Goal: Task Accomplishment & Management: Manage account settings

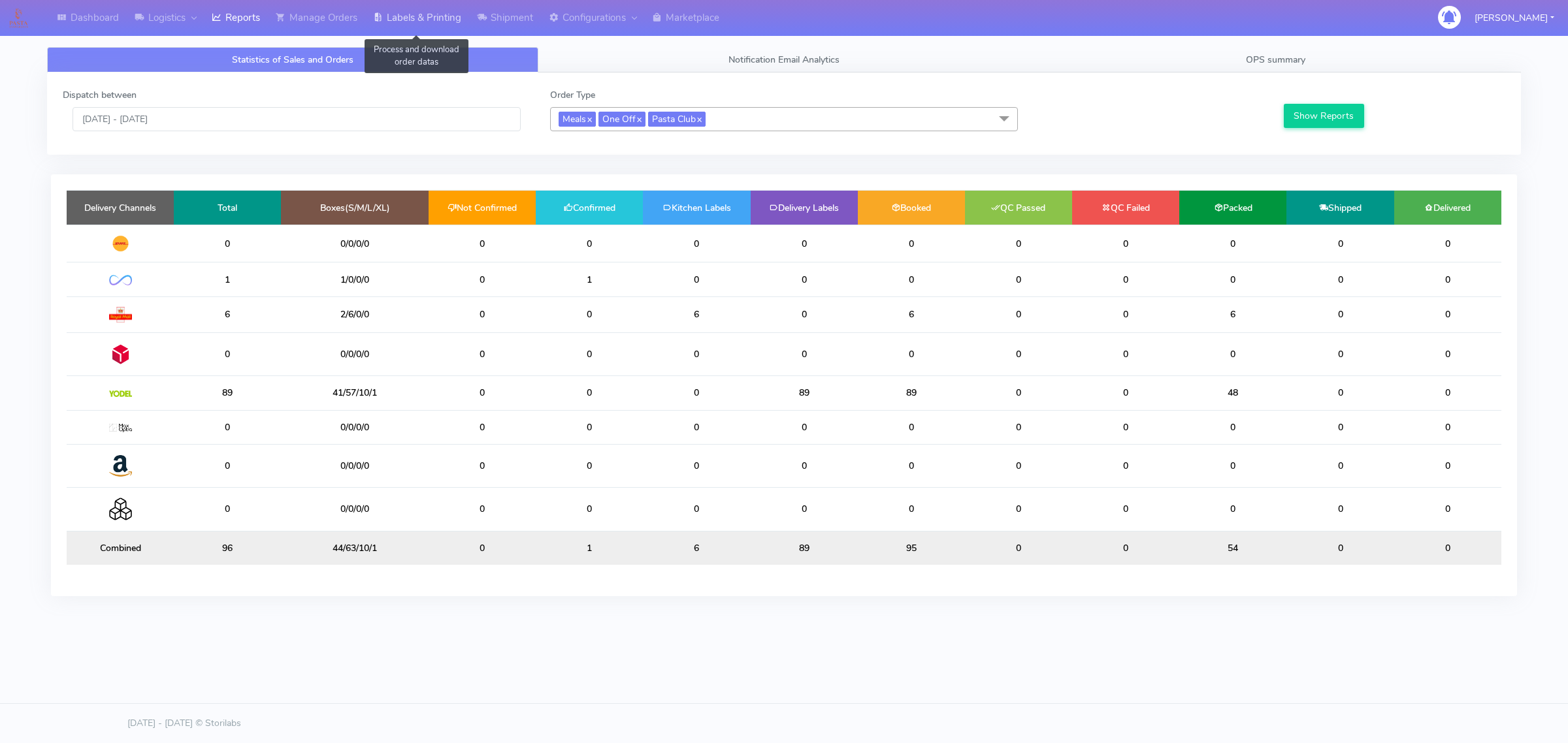
click at [369, 25] on link "Labels & Printing" at bounding box center [416, 17] width 104 height 36
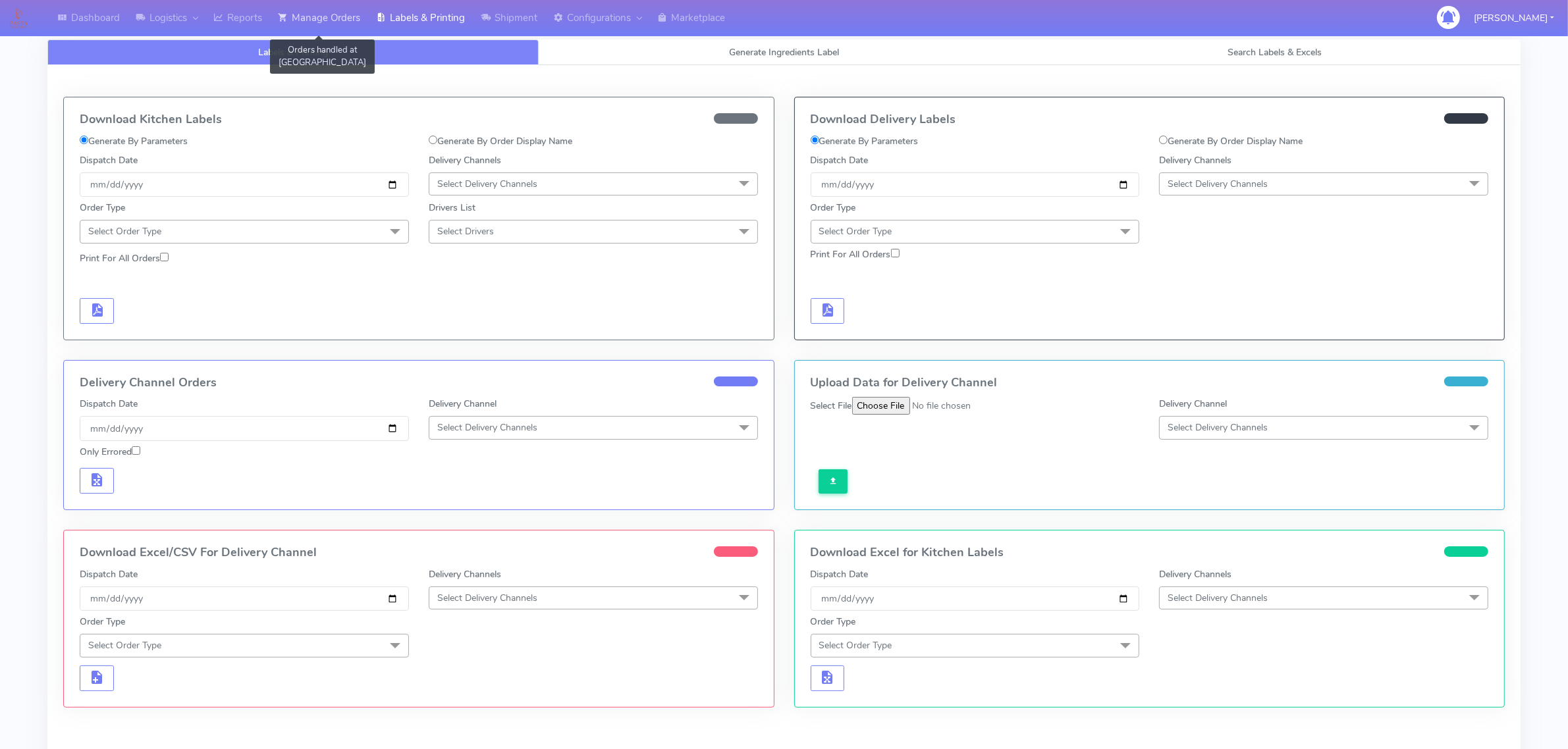
click at [347, 25] on link "Manage Orders" at bounding box center [319, 18] width 99 height 36
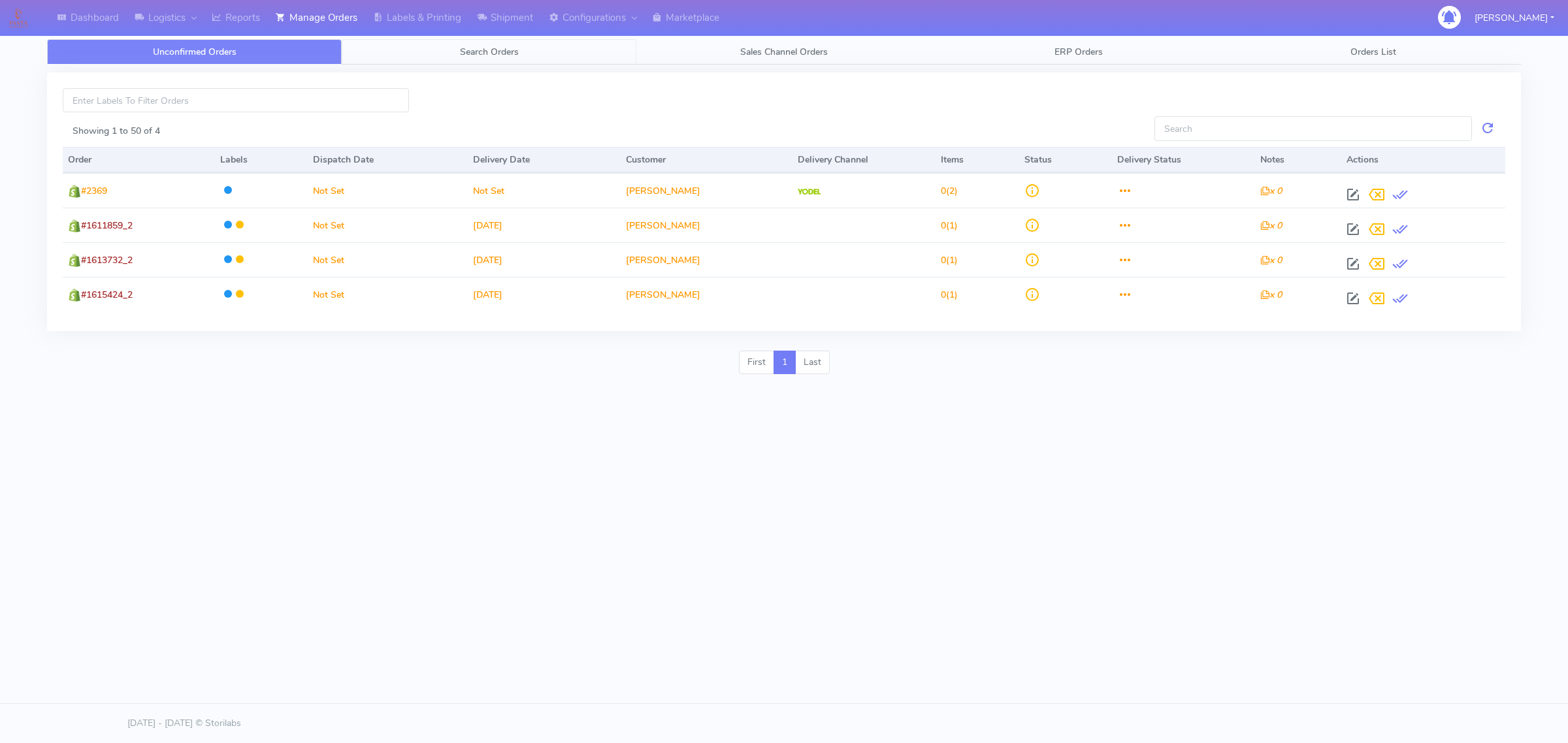
click at [539, 62] on link "Search Orders" at bounding box center [489, 51] width 294 height 25
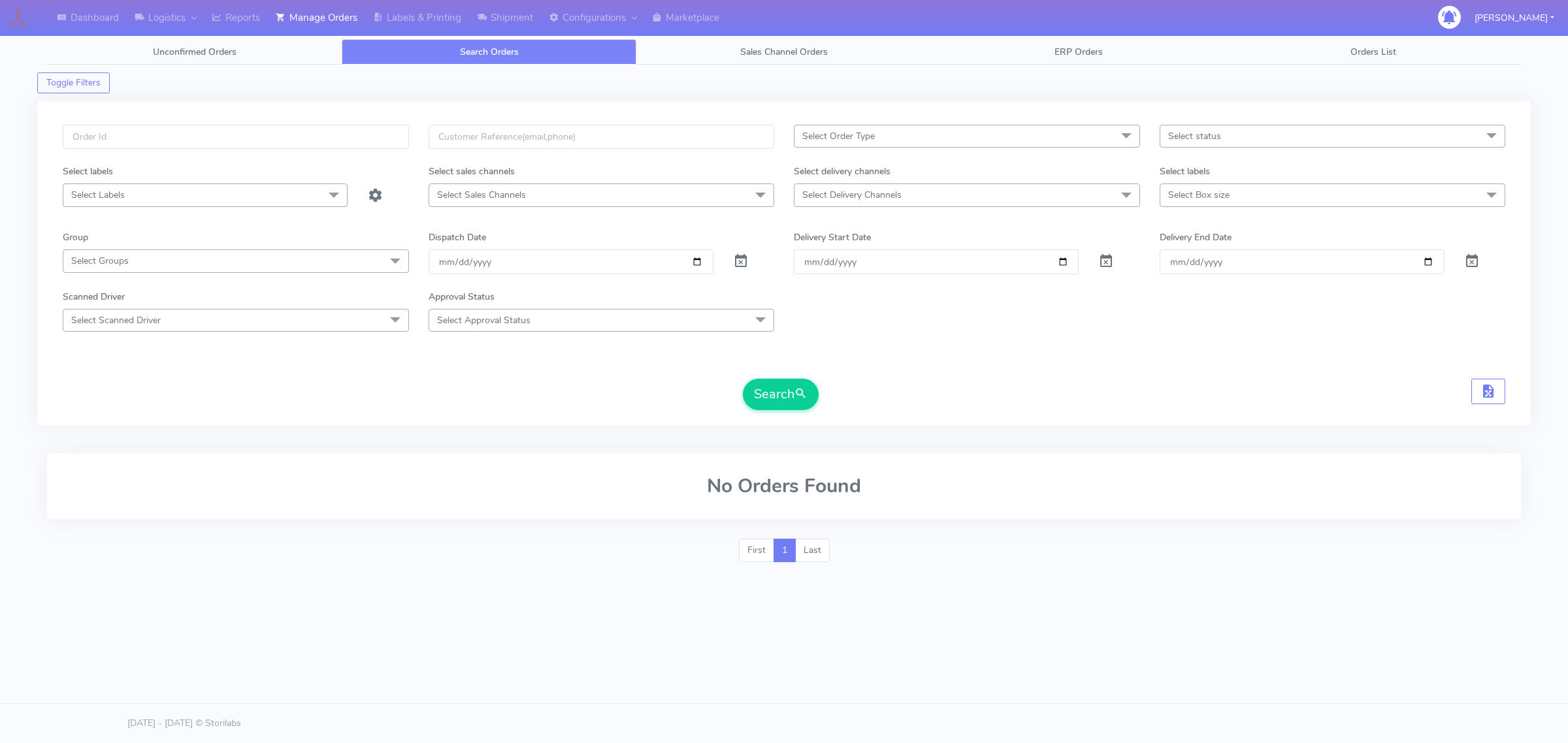
click at [843, 193] on span "Select Delivery Channels" at bounding box center [852, 194] width 100 height 13
click at [843, 305] on div "OnFleet" at bounding box center [966, 305] width 332 height 14
checkbox input "true"
click at [890, 134] on span "Select Order Type" at bounding box center [967, 136] width 347 height 23
click at [830, 220] on div "MEALS" at bounding box center [966, 224] width 332 height 14
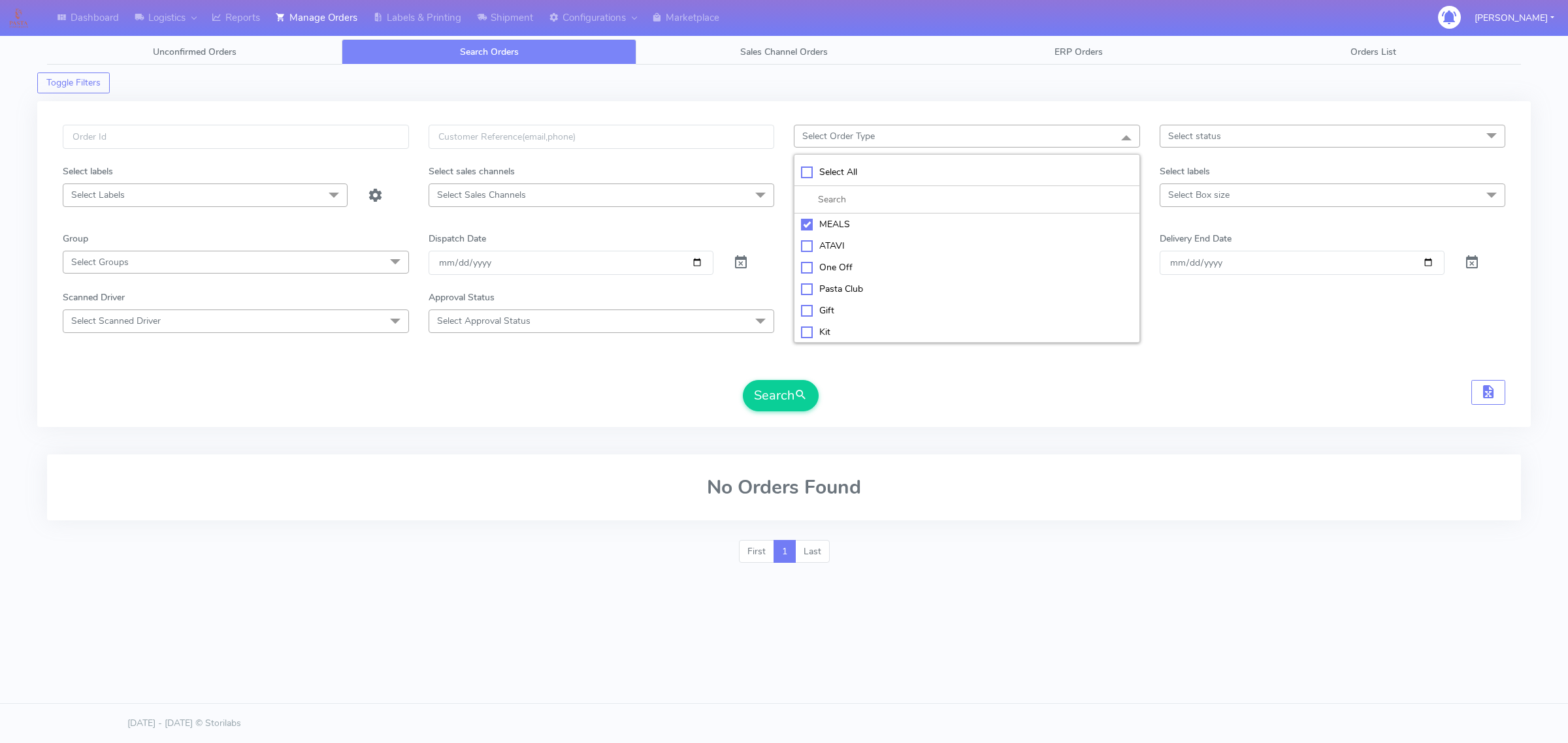
checkbox input "true"
click at [1247, 128] on span "Select status" at bounding box center [1333, 136] width 347 height 23
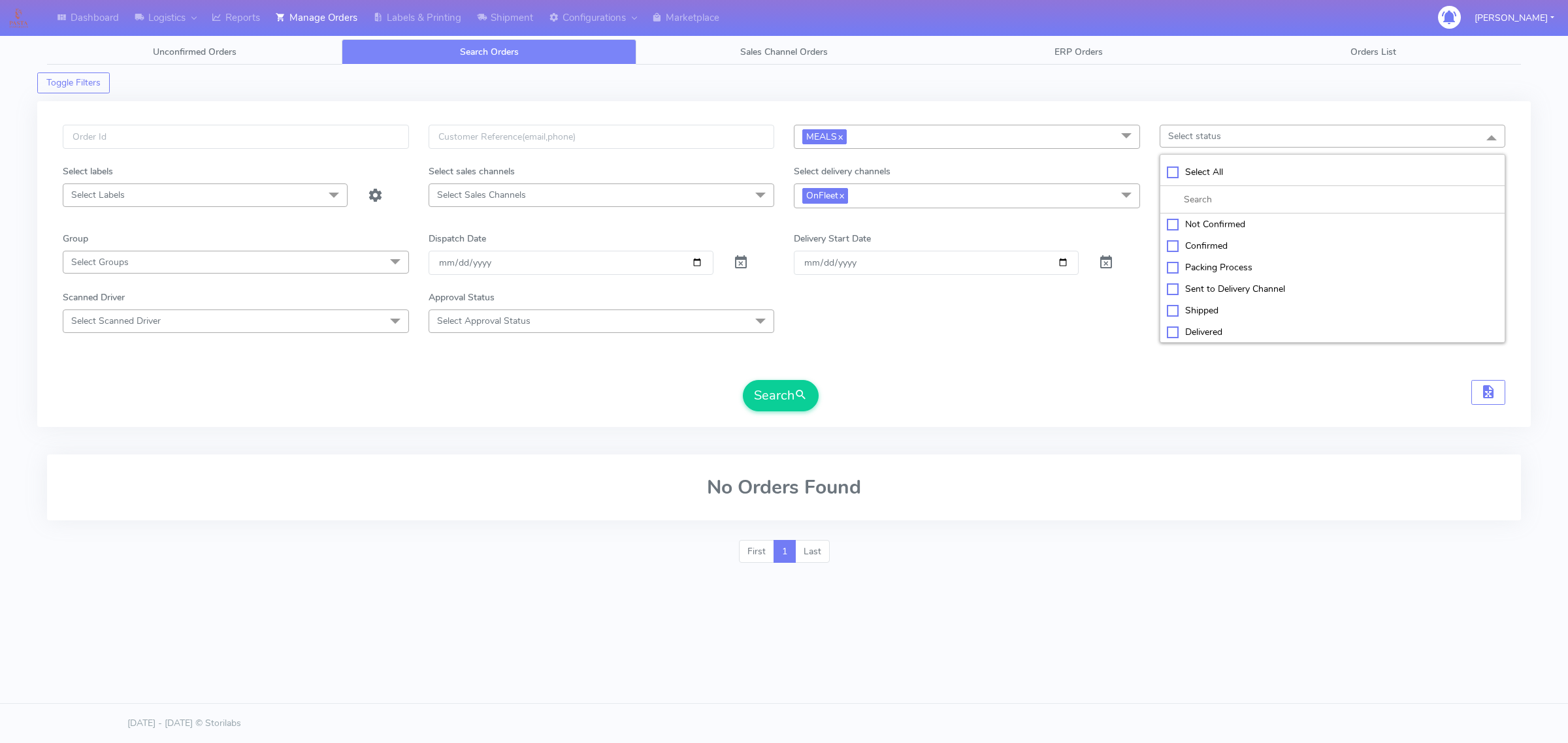
click at [1140, 193] on div "OnFleet x Select All DHL OnFleet Royal Mail DPD Yodel MaxOptra Amazon Collectio…" at bounding box center [967, 195] width 366 height 24
click at [1175, 195] on span "Select Box size" at bounding box center [1198, 194] width 61 height 13
click at [1191, 284] on div "Small" at bounding box center [1332, 283] width 332 height 14
checkbox input "true"
click at [877, 238] on div "Delivery Start Date" at bounding box center [967, 242] width 366 height 19
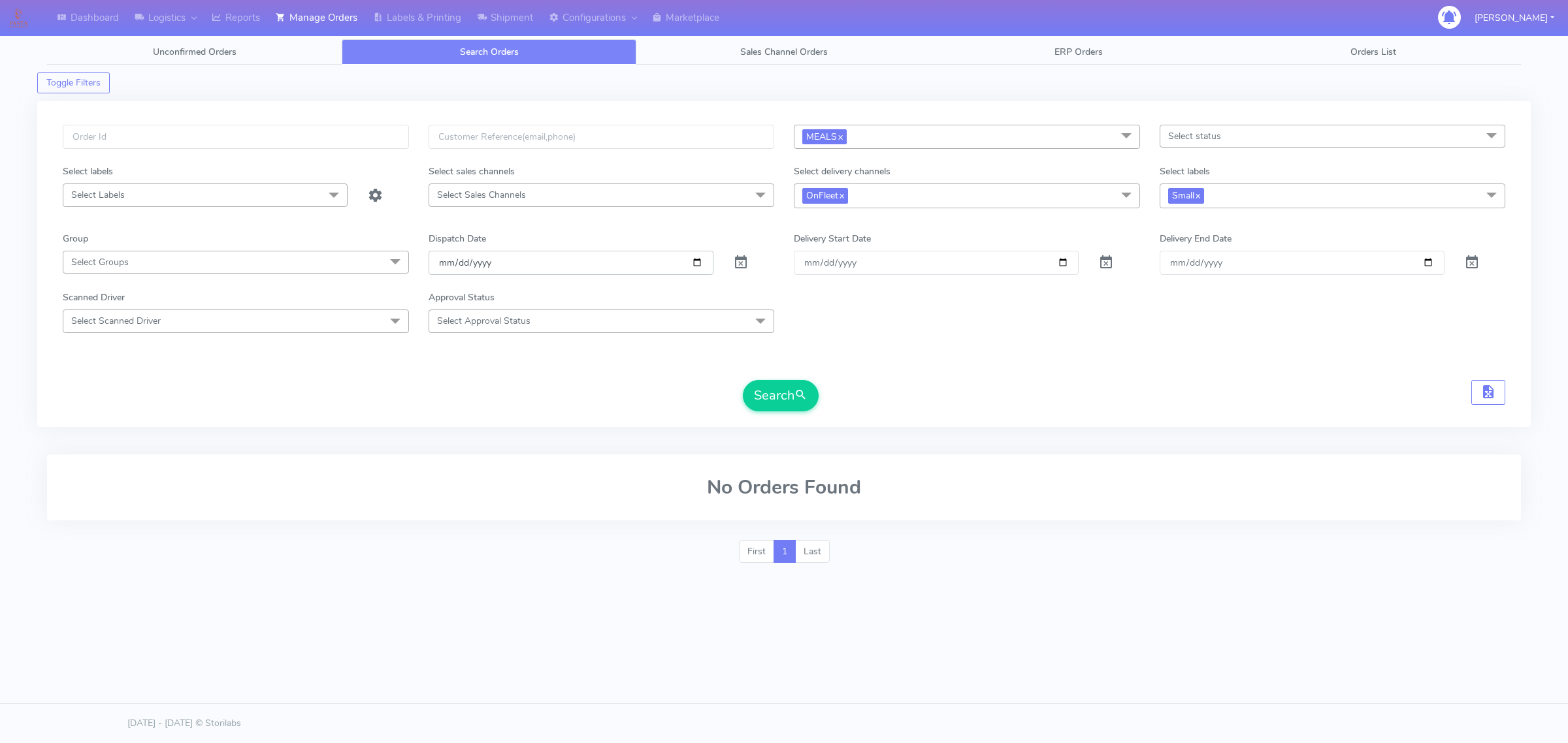
click at [701, 262] on input "[DATE]" at bounding box center [571, 262] width 285 height 24
type input "[DATE]"
click at [813, 394] on button "Search" at bounding box center [780, 396] width 75 height 31
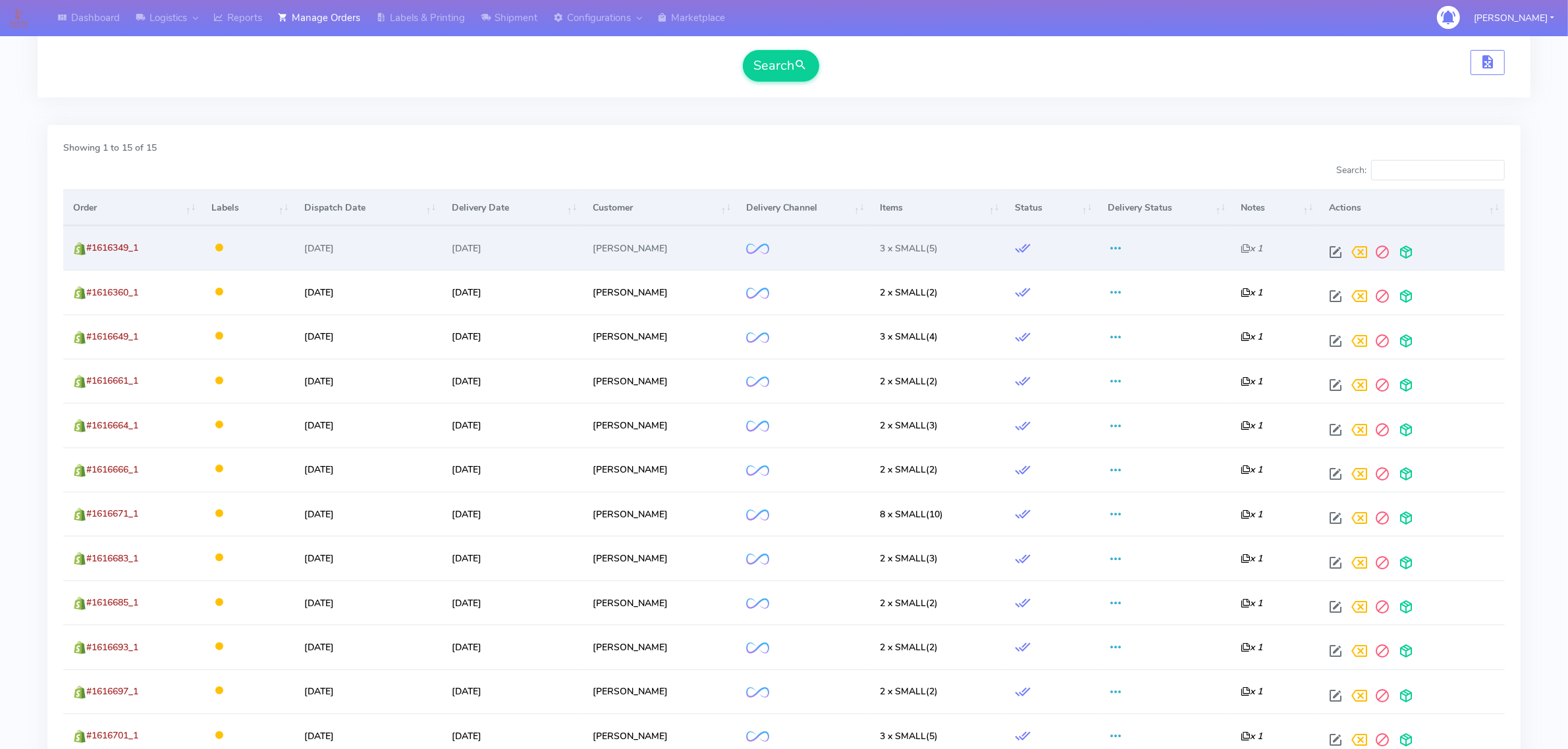
scroll to position [426, 0]
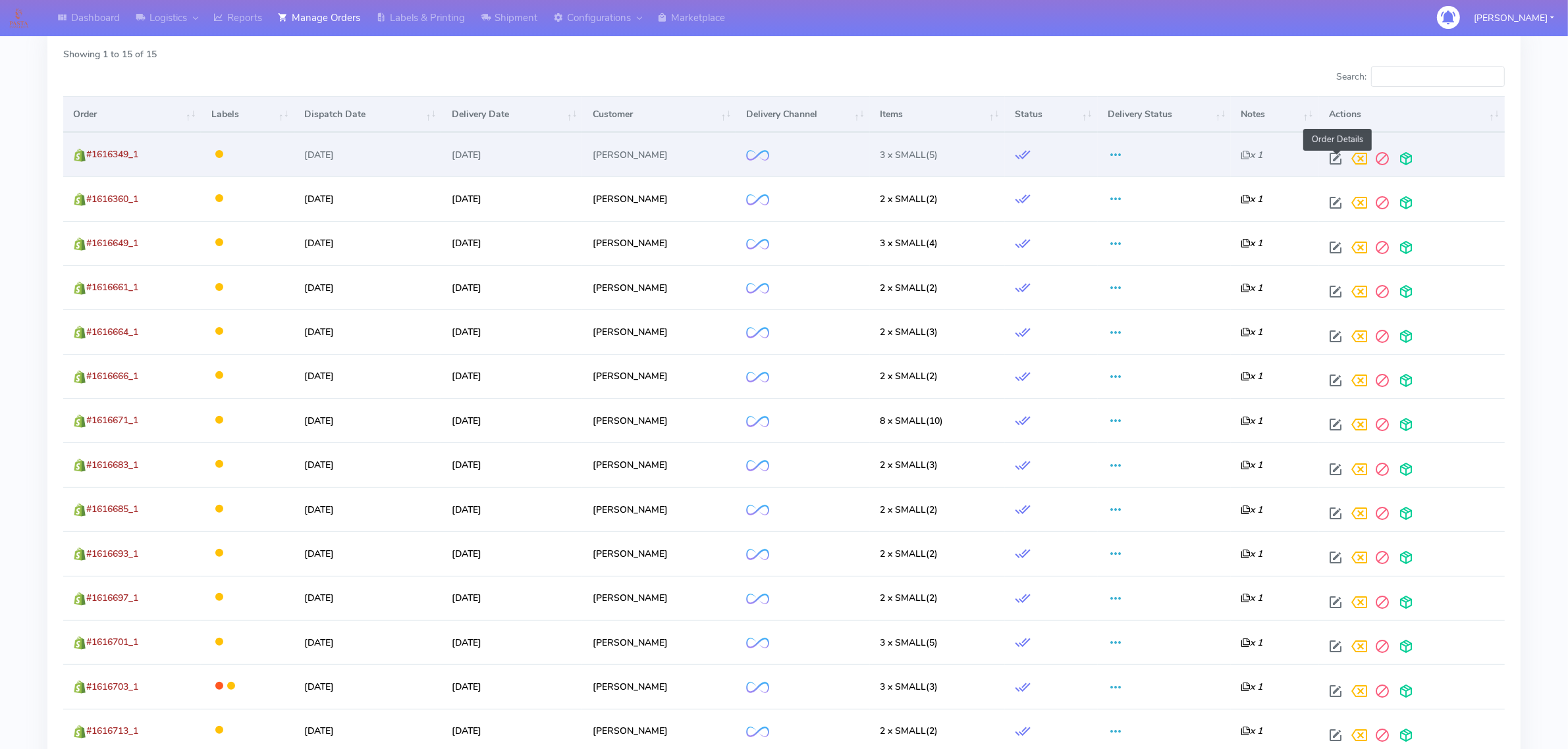
click at [1341, 156] on span at bounding box center [1336, 161] width 23 height 13
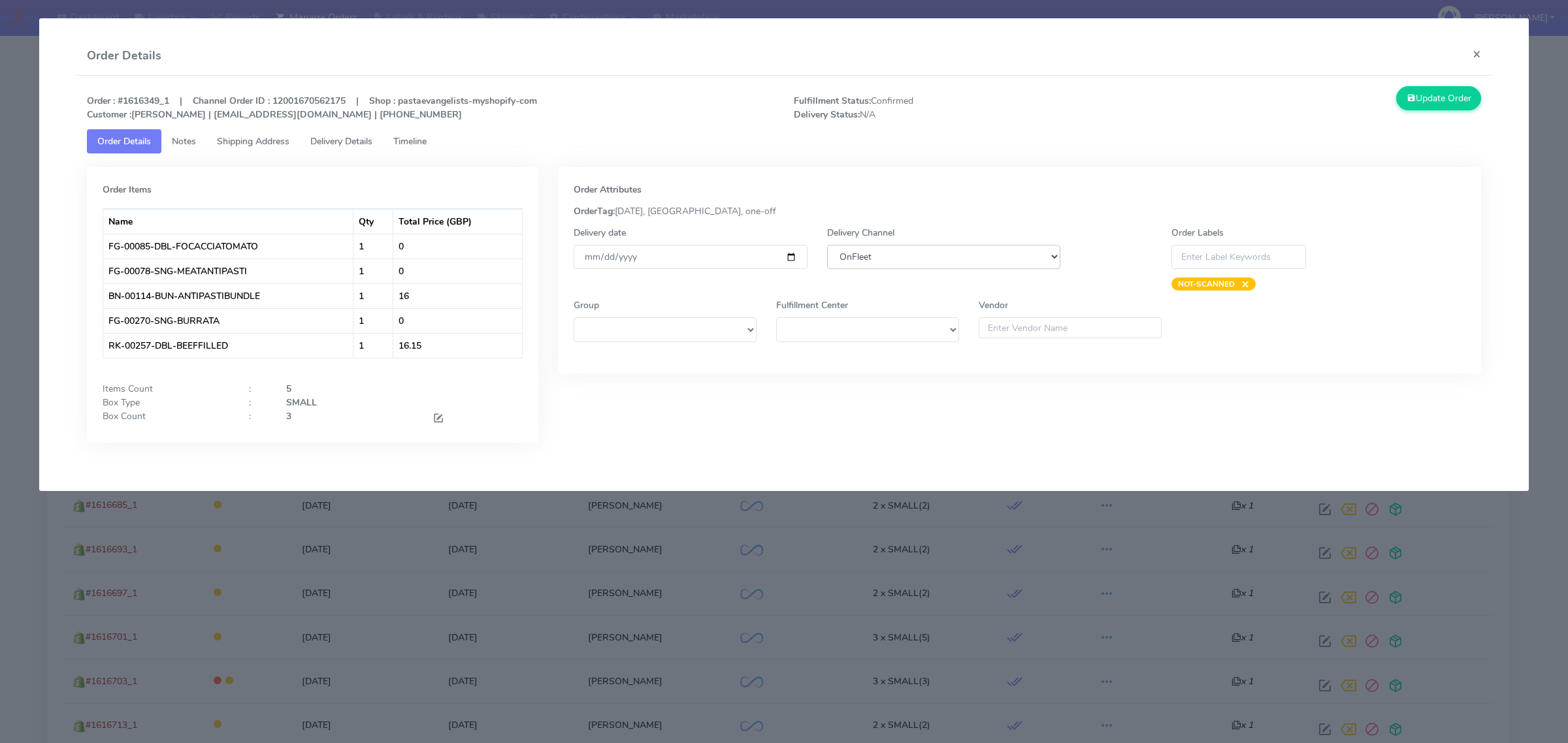
click at [946, 263] on select "DHL OnFleet Royal Mail DPD Yodel MaxOptra Amazon Collection" at bounding box center [943, 256] width 233 height 24
click at [827, 245] on select "DHL OnFleet Royal Mail DPD Yodel MaxOptra Amazon Collection" at bounding box center [943, 256] width 233 height 24
click at [912, 253] on select "DHL OnFleet Royal Mail DPD Yodel MaxOptra Amazon Collection" at bounding box center [943, 256] width 233 height 24
select select "5"
click at [827, 245] on select "DHL OnFleet Royal Mail DPD Yodel MaxOptra Amazon Collection" at bounding box center [943, 256] width 233 height 24
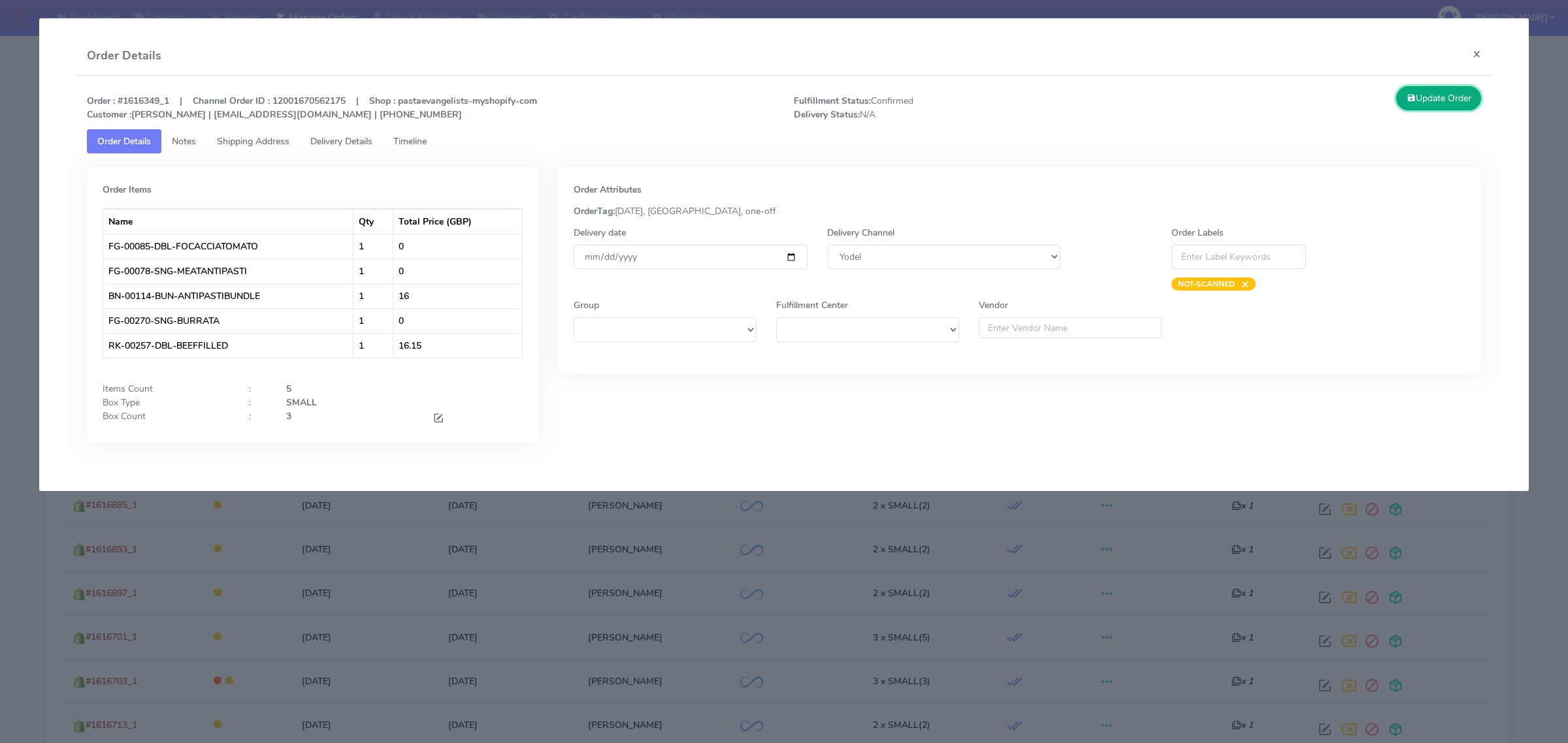
click at [1422, 97] on button "Update Order" at bounding box center [1438, 98] width 85 height 24
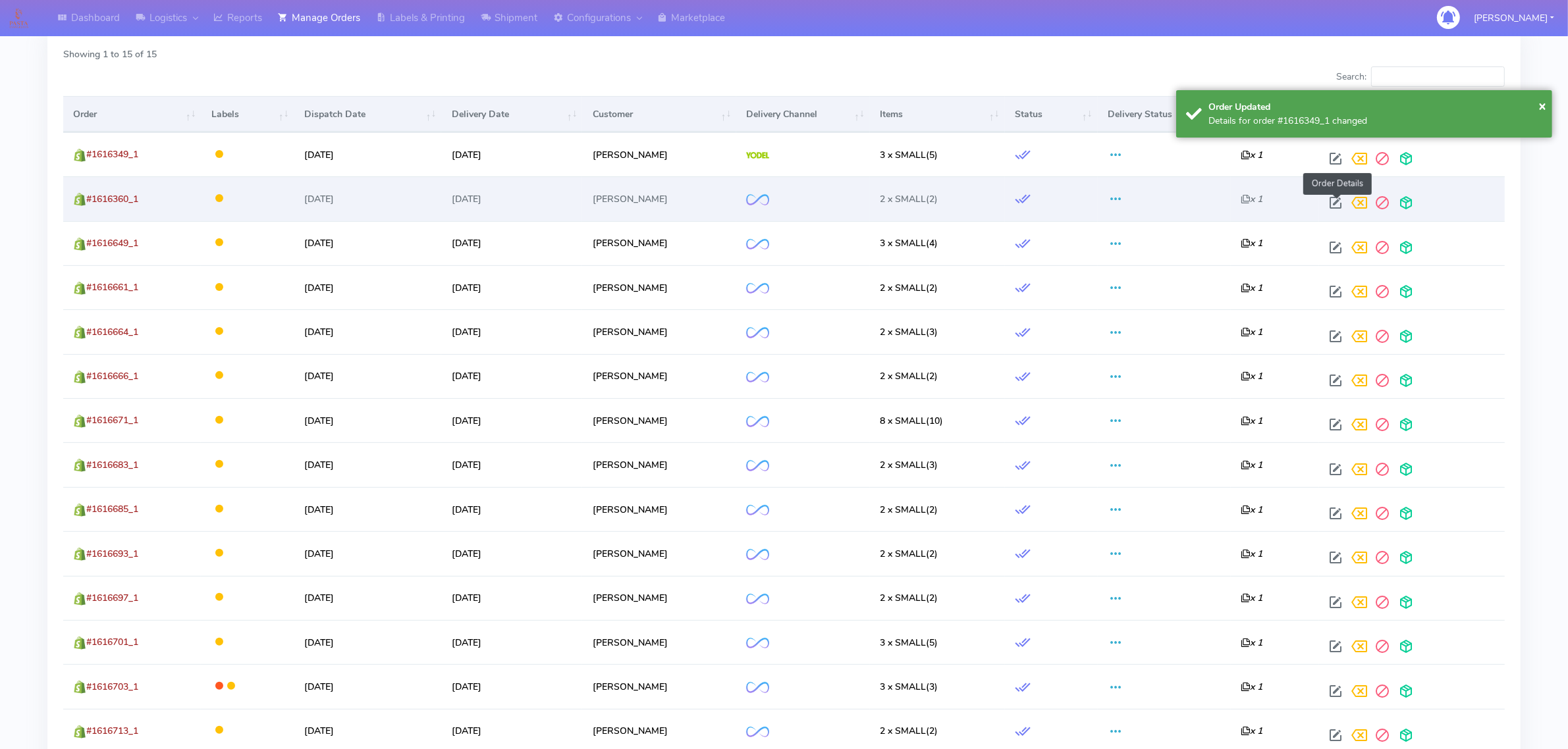
click at [1334, 202] on span at bounding box center [1336, 206] width 23 height 13
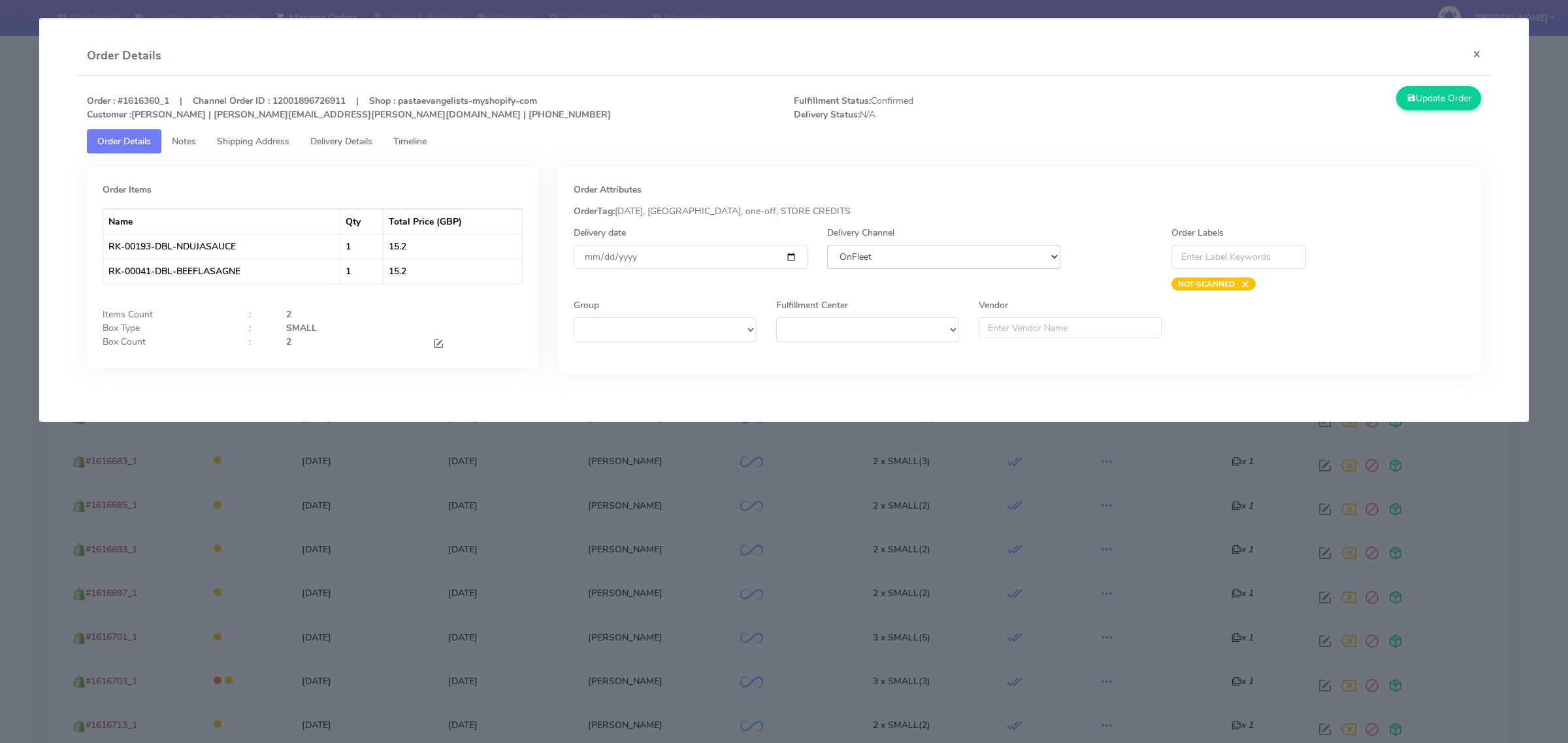
click at [851, 263] on select "DHL OnFleet Royal Mail DPD Yodel MaxOptra Amazon Collection" at bounding box center [943, 256] width 233 height 24
select select "5"
click at [827, 245] on select "DHL OnFleet Royal Mail DPD Yodel MaxOptra Amazon Collection" at bounding box center [943, 256] width 233 height 24
click at [1414, 85] on div "Order : #1616360_1 | Channel Order ID : 12001896726911 | Shop : pastaevangelist…" at bounding box center [784, 239] width 1415 height 328
click at [1416, 97] on button "Update Order" at bounding box center [1438, 98] width 85 height 24
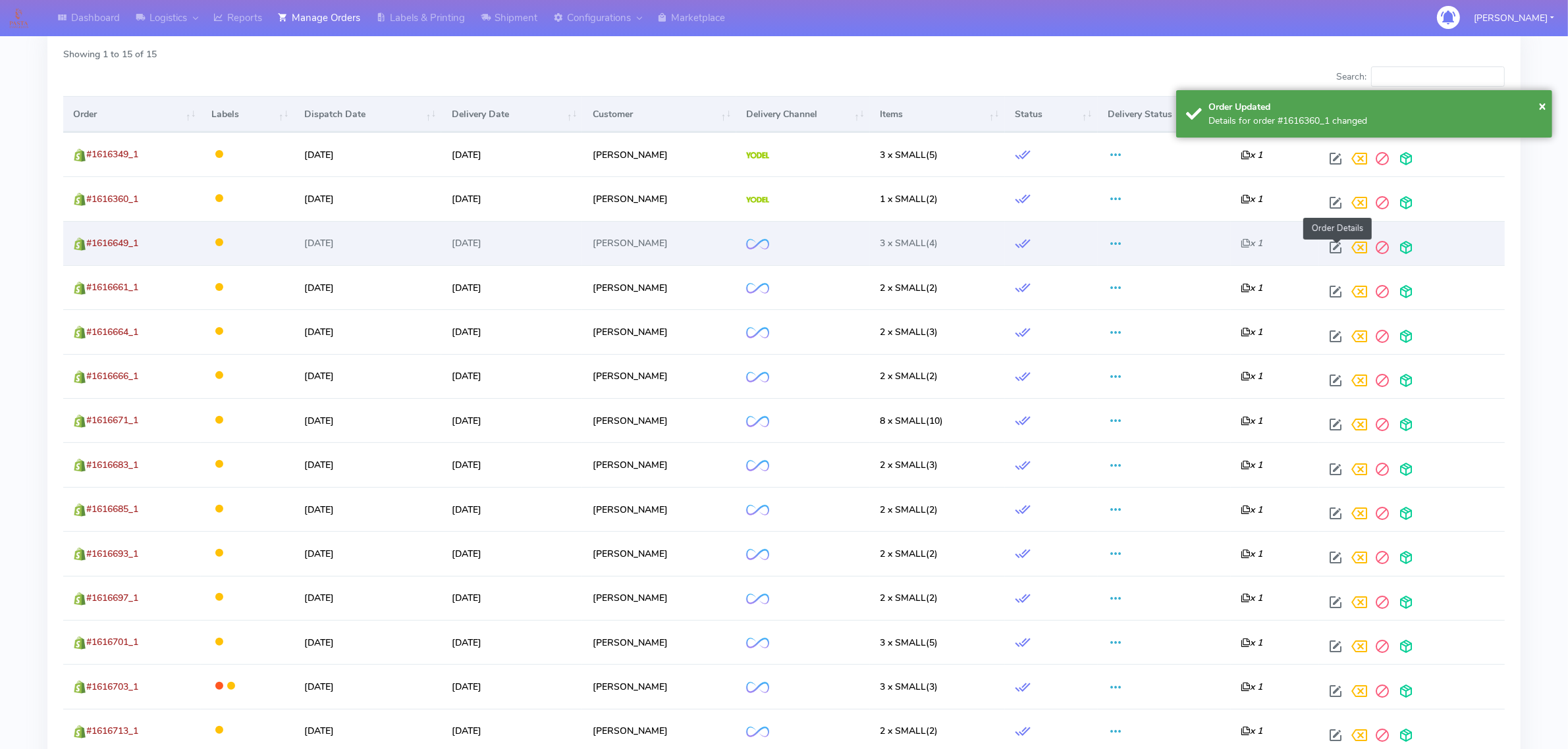
click at [1336, 252] on span at bounding box center [1336, 250] width 23 height 13
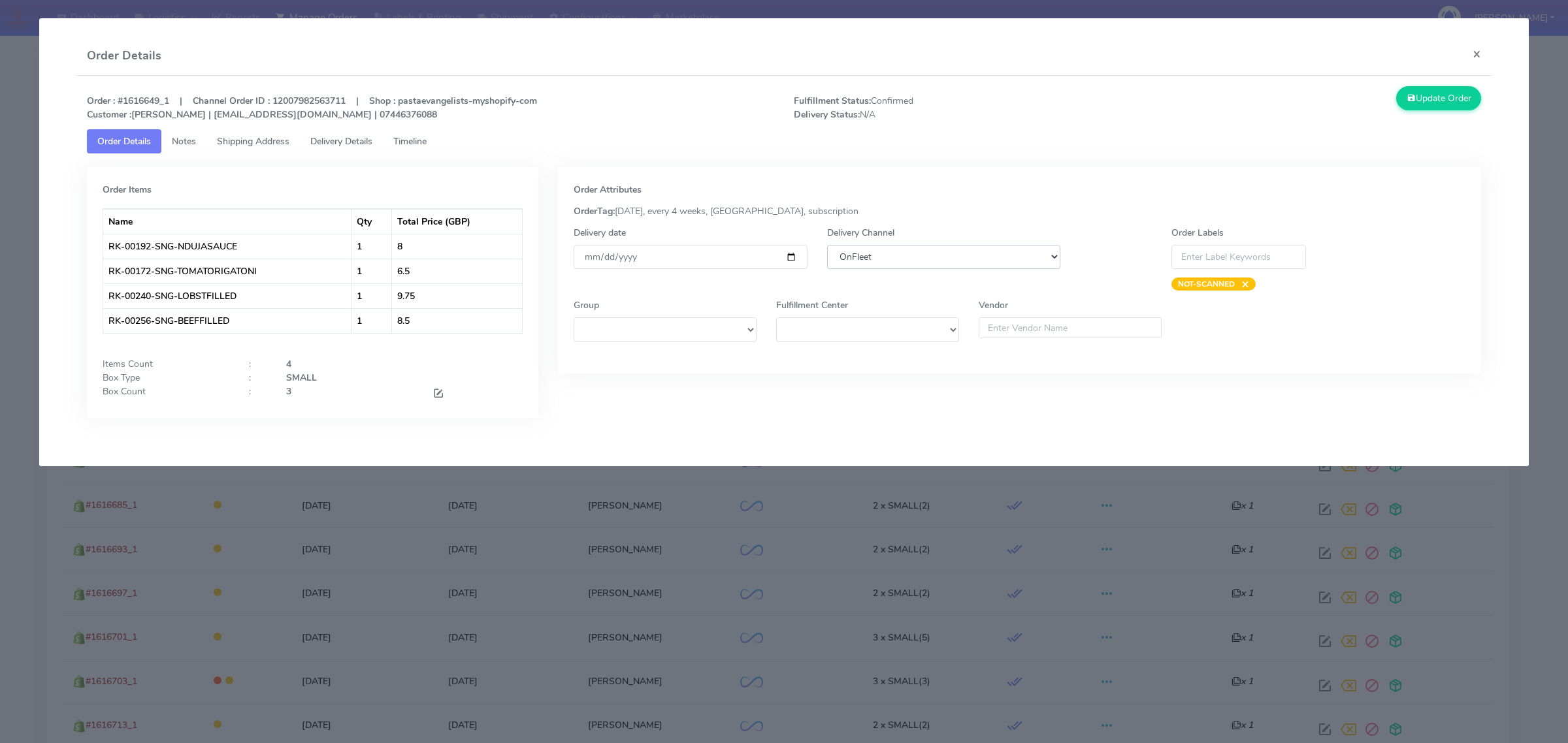
drag, startPoint x: 877, startPoint y: 250, endPoint x: 881, endPoint y: 261, distance: 11.7
click at [877, 250] on select "DHL OnFleet Royal Mail DPD Yodel MaxOptra Amazon Collection" at bounding box center [943, 256] width 233 height 24
select select "5"
click at [827, 245] on select "DHL OnFleet Royal Mail DPD Yodel MaxOptra Amazon Collection" at bounding box center [943, 256] width 233 height 24
click at [1418, 100] on button "Update Order" at bounding box center [1438, 98] width 85 height 24
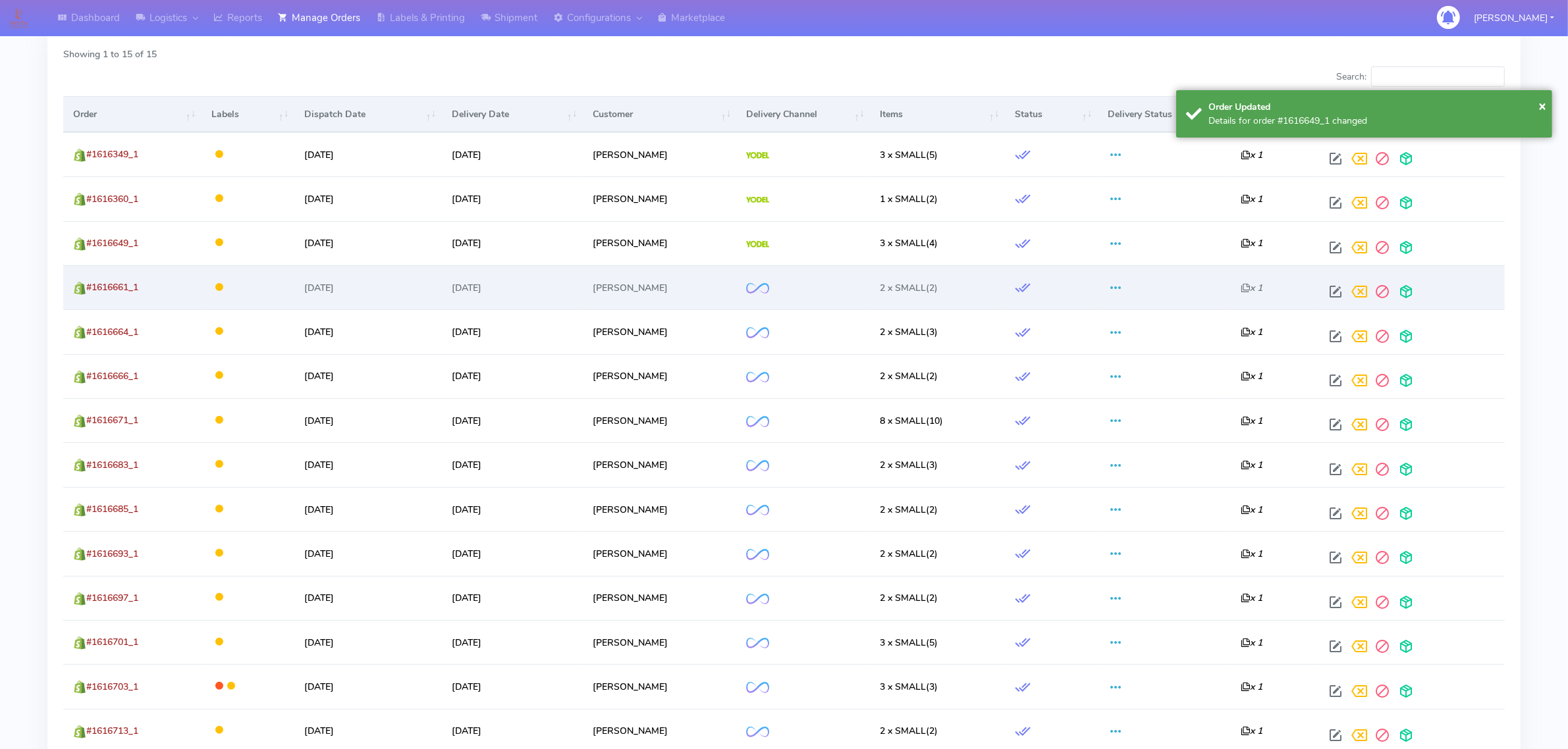
click at [1324, 283] on div at bounding box center [1409, 292] width 171 height 23
click at [1336, 290] on span at bounding box center [1336, 295] width 23 height 13
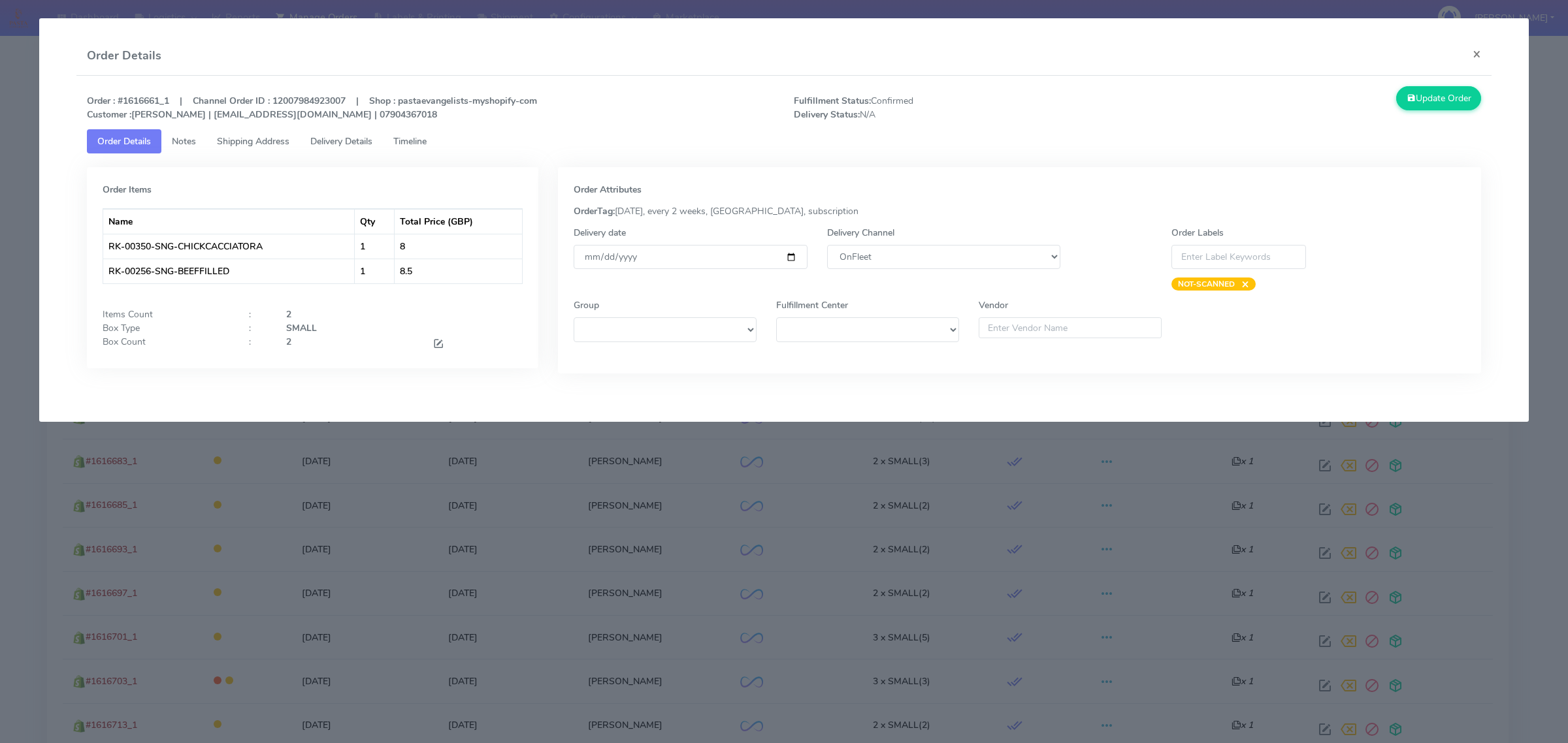
click at [928, 271] on div "Delivery Channel DHL OnFleet Royal Mail DPD Yodel MaxOptra Amazon Collection" at bounding box center [943, 258] width 253 height 65
click at [925, 248] on select "DHL OnFleet Royal Mail DPD Yodel MaxOptra Amazon Collection" at bounding box center [943, 256] width 233 height 24
click at [827, 245] on select "DHL OnFleet Royal Mail DPD Yodel MaxOptra Amazon Collection" at bounding box center [943, 256] width 233 height 24
click at [922, 266] on select "DHL OnFleet Royal Mail DPD Yodel MaxOptra Amazon Collection" at bounding box center [943, 256] width 233 height 24
click at [827, 245] on select "DHL OnFleet Royal Mail DPD Yodel MaxOptra Amazon Collection" at bounding box center [943, 256] width 233 height 24
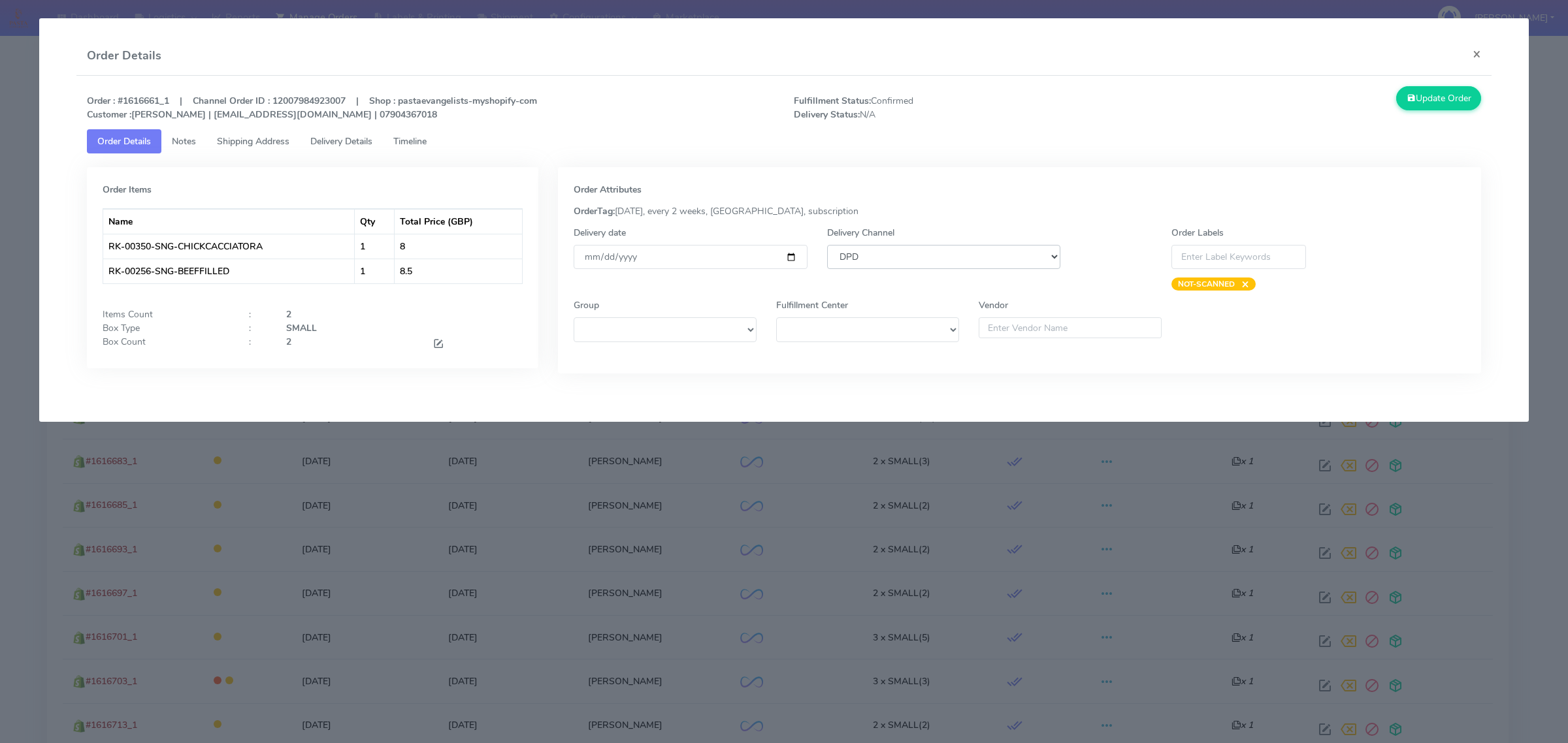
click at [886, 258] on select "DHL OnFleet Royal Mail DPD Yodel MaxOptra Amazon Collection" at bounding box center [943, 256] width 233 height 24
select select "5"
click at [827, 245] on select "DHL OnFleet Royal Mail DPD Yodel MaxOptra Amazon Collection" at bounding box center [943, 256] width 233 height 24
click at [1418, 89] on button "Update Order" at bounding box center [1438, 98] width 85 height 24
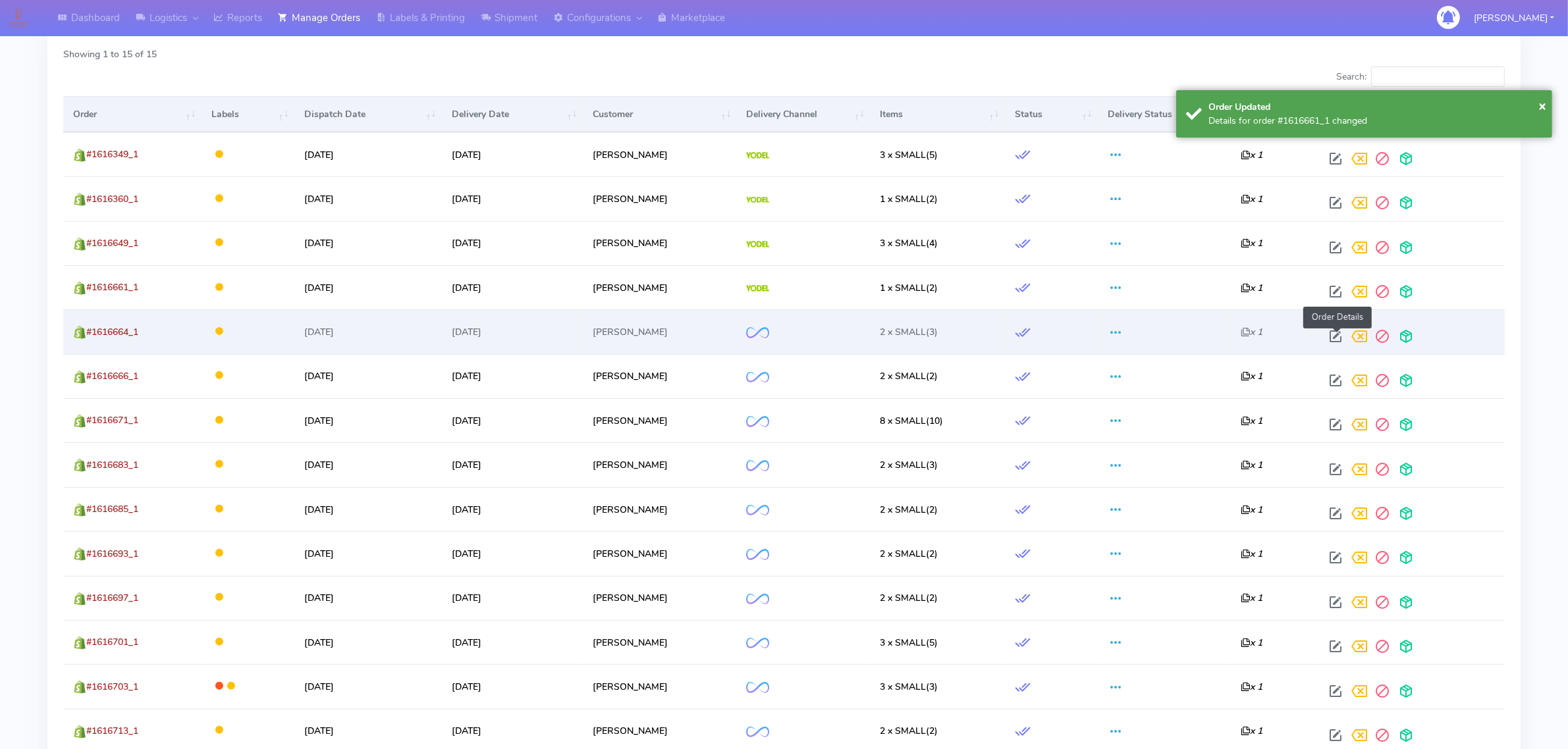
click at [1335, 335] on span at bounding box center [1336, 339] width 23 height 13
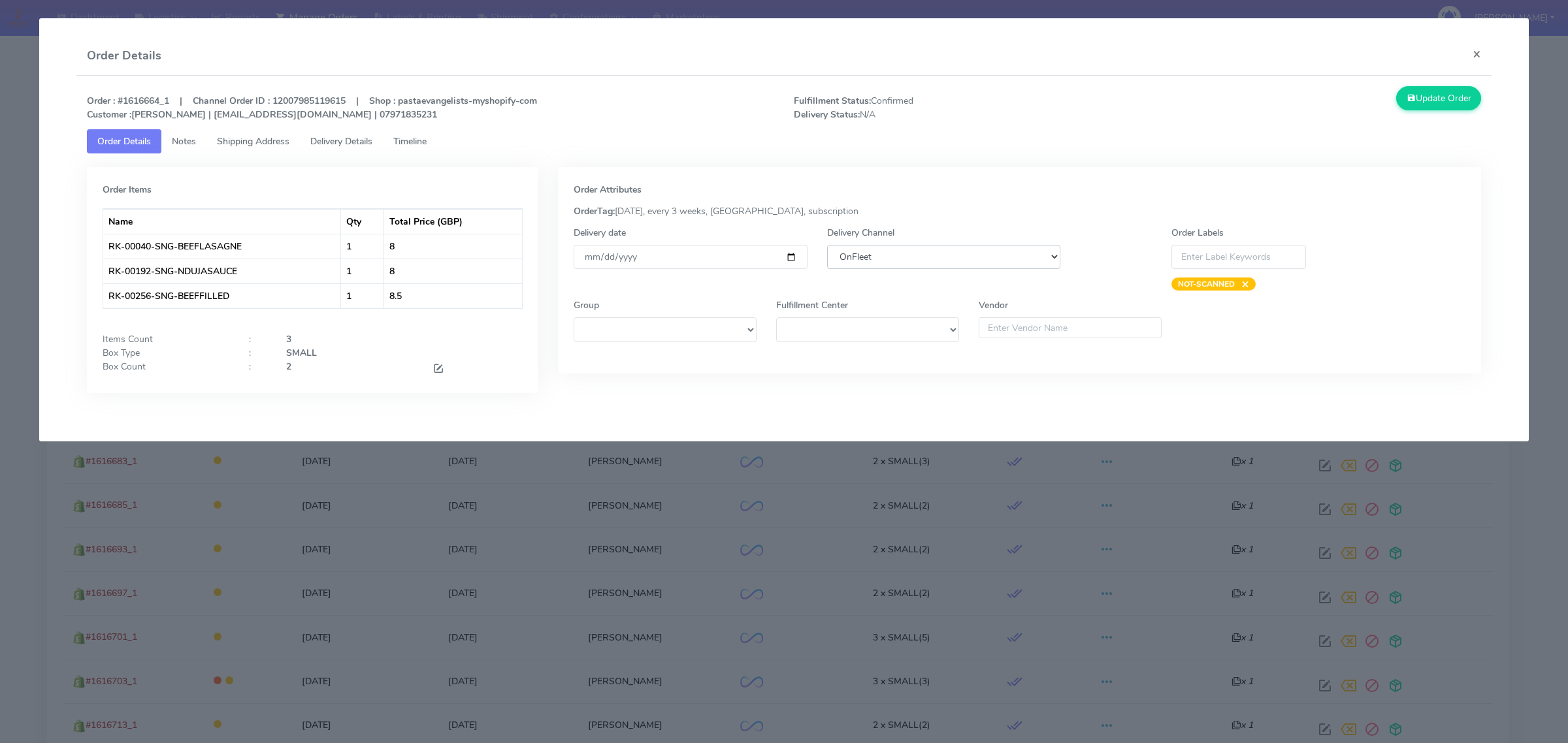
click at [945, 255] on select "DHL OnFleet Royal Mail DPD Yodel MaxOptra Amazon Collection" at bounding box center [943, 256] width 233 height 24
select select "5"
click at [827, 245] on select "DHL OnFleet Royal Mail DPD Yodel MaxOptra Amazon Collection" at bounding box center [943, 256] width 233 height 24
click at [1429, 100] on button "Update Order" at bounding box center [1438, 98] width 85 height 24
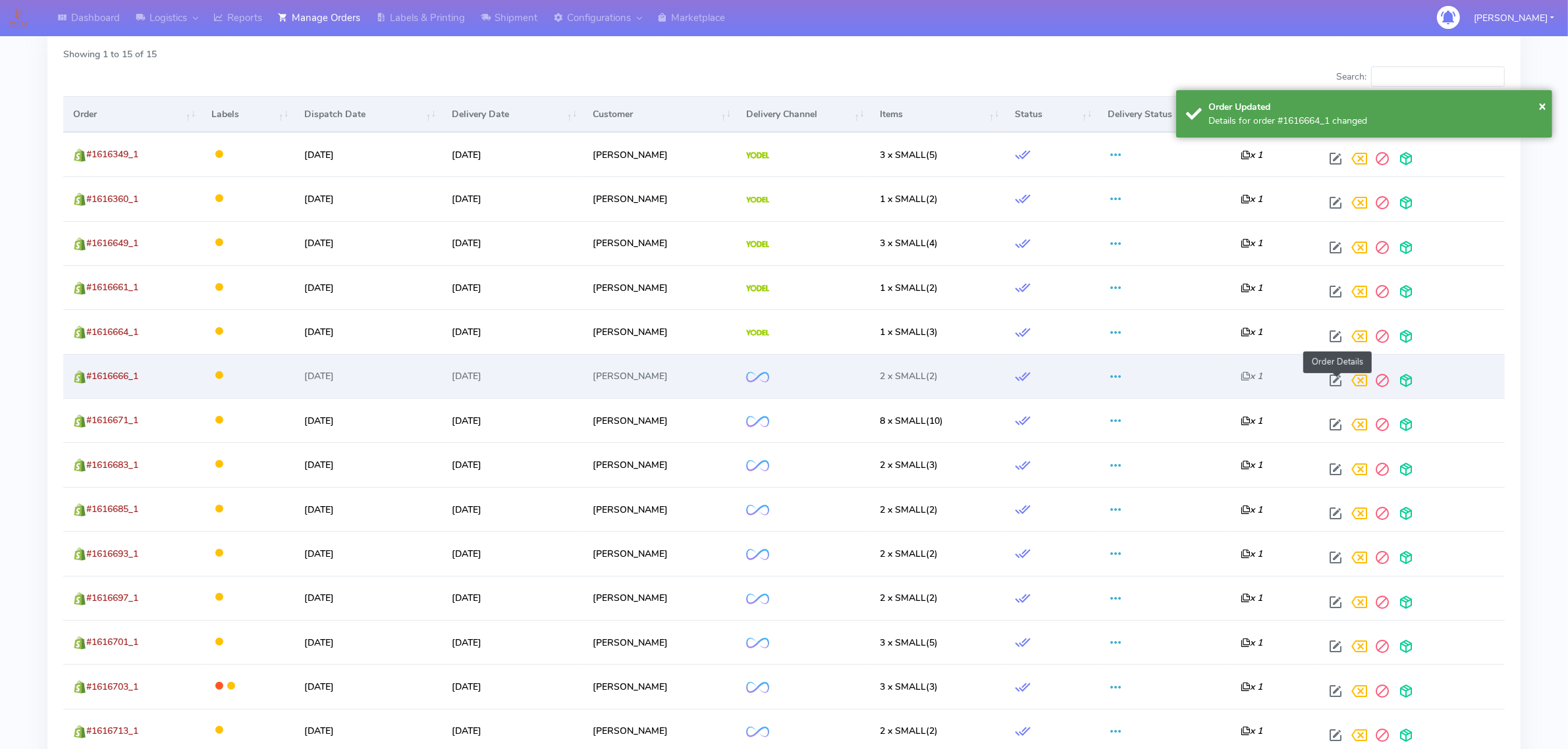
click at [1339, 383] on span at bounding box center [1336, 383] width 23 height 13
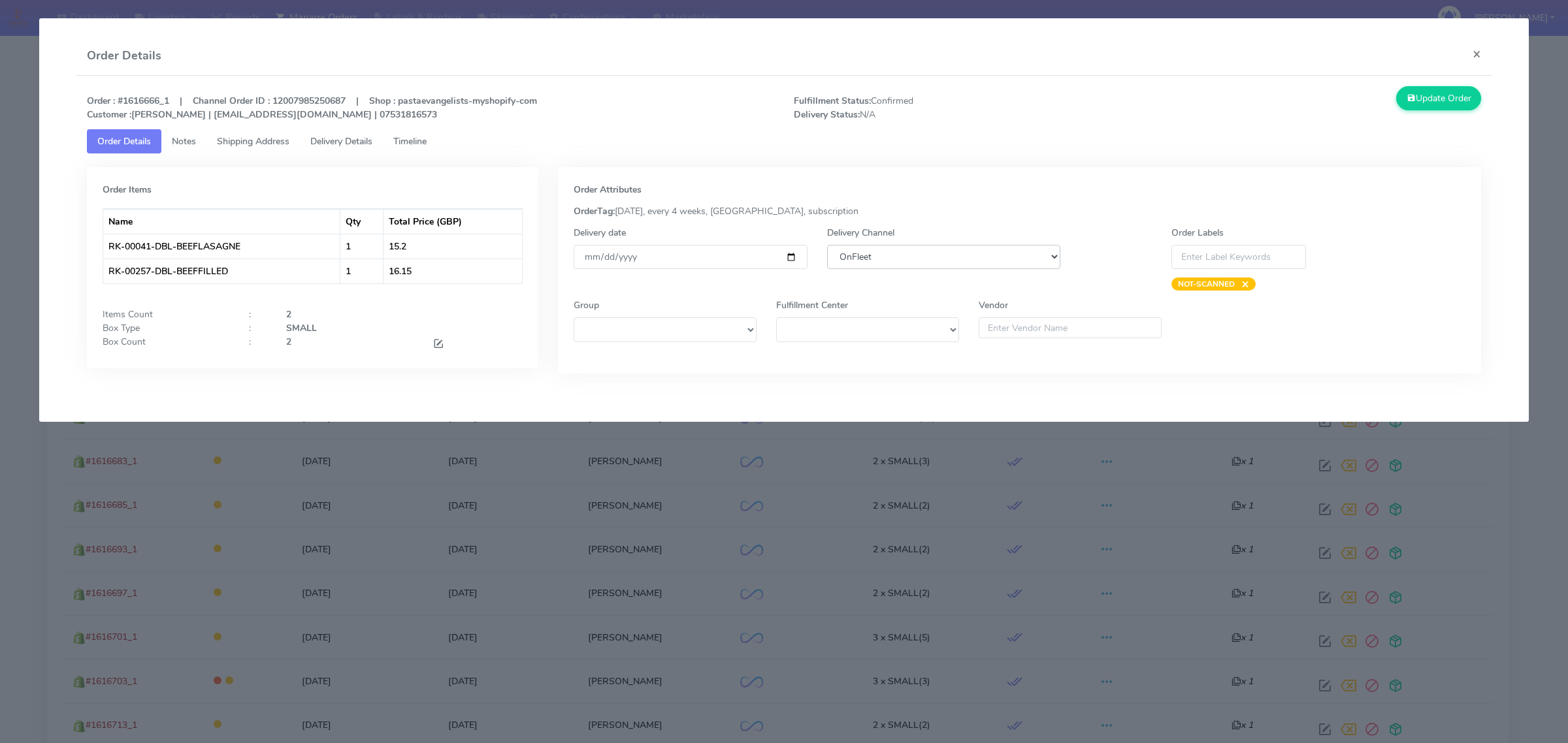
drag, startPoint x: 942, startPoint y: 248, endPoint x: 942, endPoint y: 266, distance: 18.0
click at [942, 249] on select "DHL OnFleet Royal Mail DPD Yodel MaxOptra Amazon Collection" at bounding box center [943, 256] width 233 height 24
select select "5"
click at [827, 245] on select "DHL OnFleet Royal Mail DPD Yodel MaxOptra Amazon Collection" at bounding box center [943, 256] width 233 height 24
click at [1418, 102] on button "Update Order" at bounding box center [1438, 98] width 85 height 24
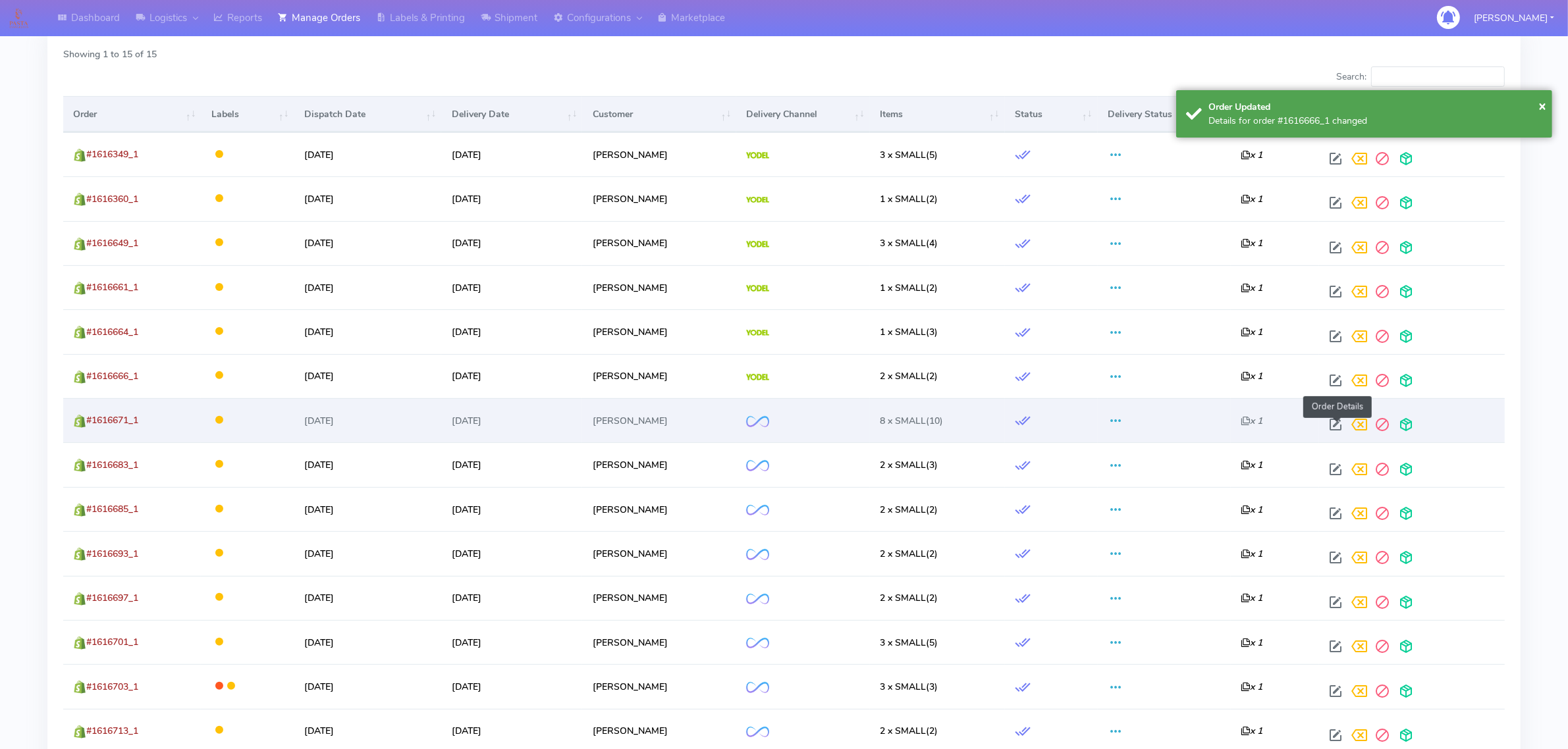
click at [1331, 421] on span at bounding box center [1336, 427] width 23 height 13
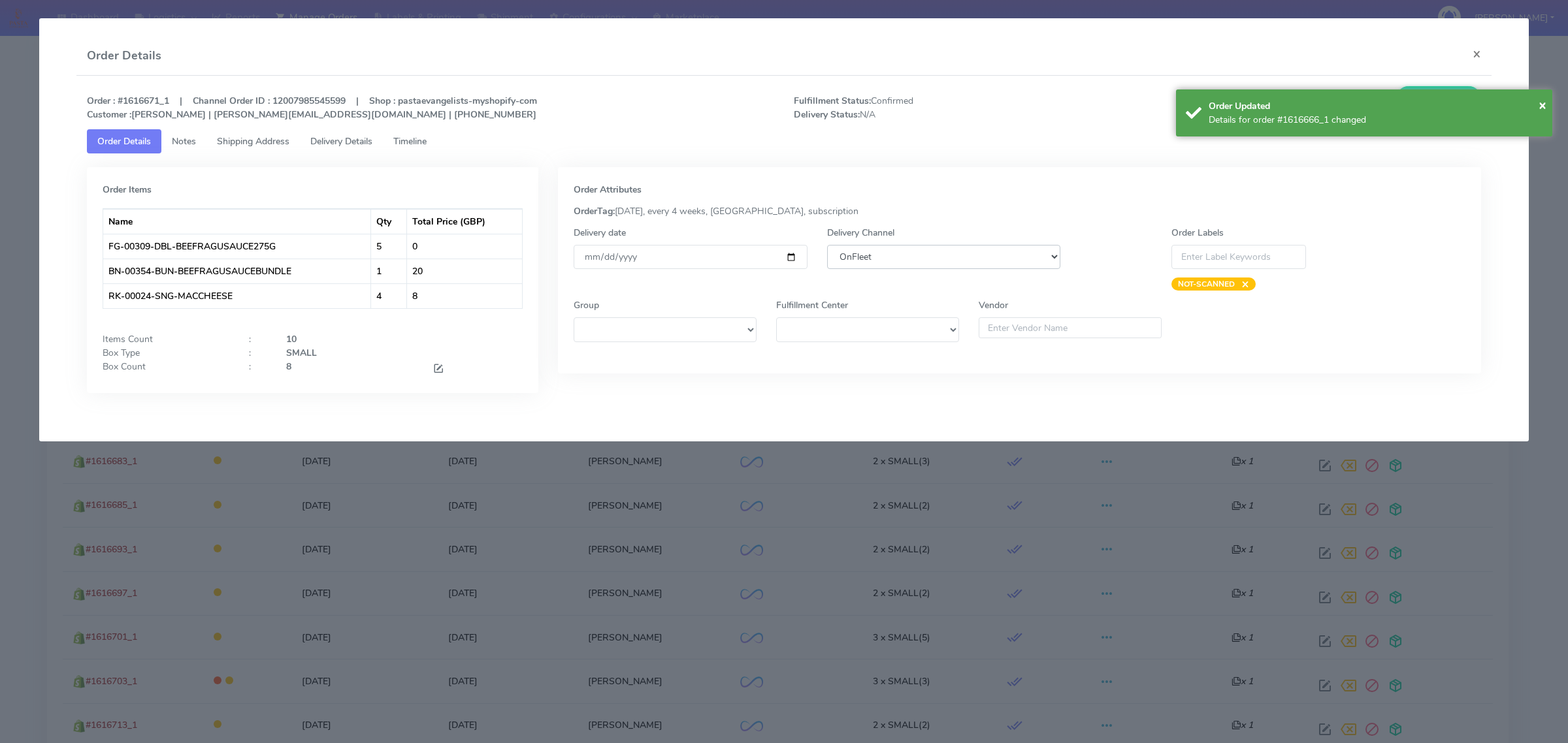
click at [951, 258] on select "DHL OnFleet Royal Mail DPD Yodel MaxOptra Amazon Collection" at bounding box center [943, 256] width 233 height 24
select select "5"
click at [827, 245] on select "DHL OnFleet Royal Mail DPD Yodel MaxOptra Amazon Collection" at bounding box center [943, 256] width 233 height 24
click at [1536, 104] on div "Order Updated" at bounding box center [1375, 106] width 334 height 14
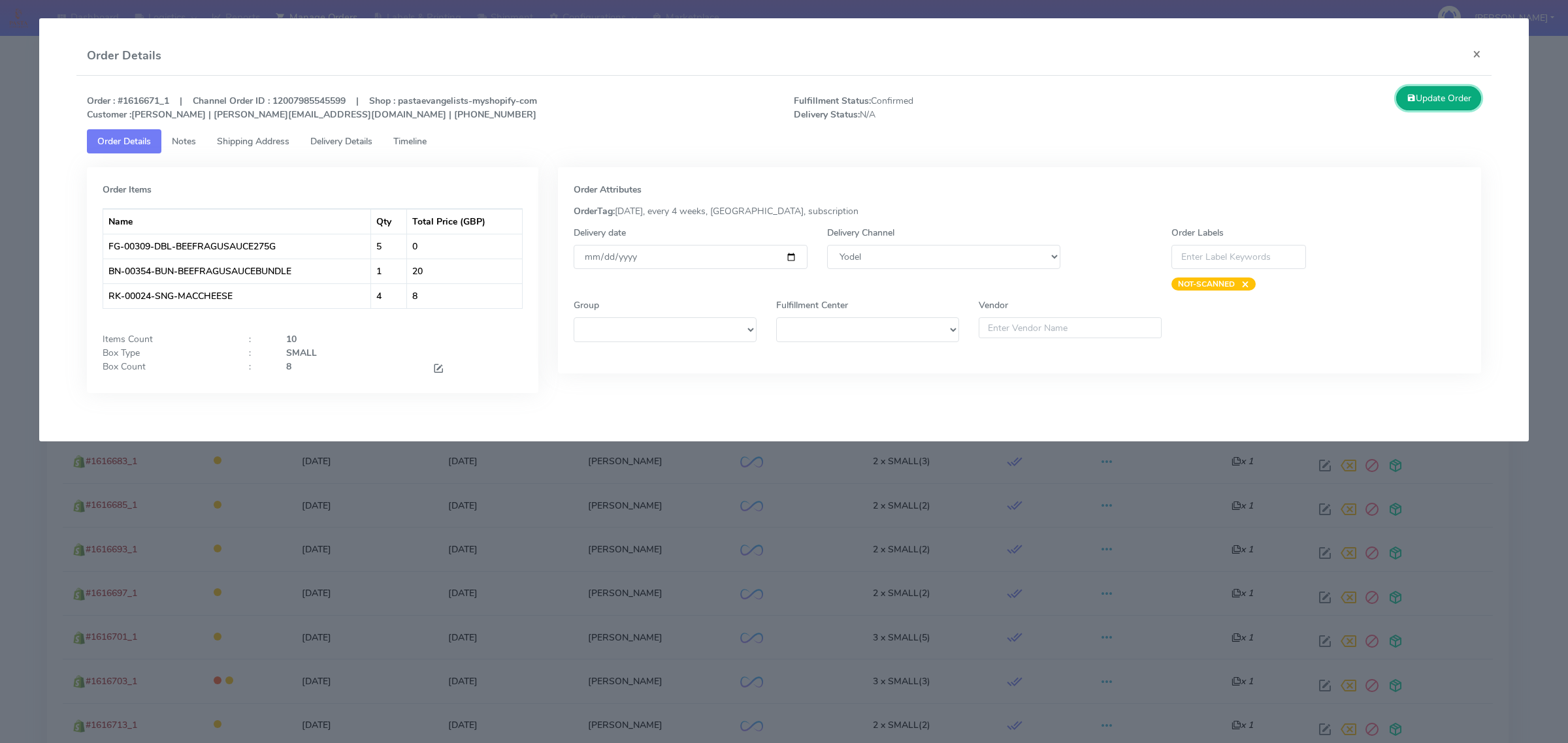
click at [1437, 96] on button "Update Order" at bounding box center [1438, 98] width 85 height 24
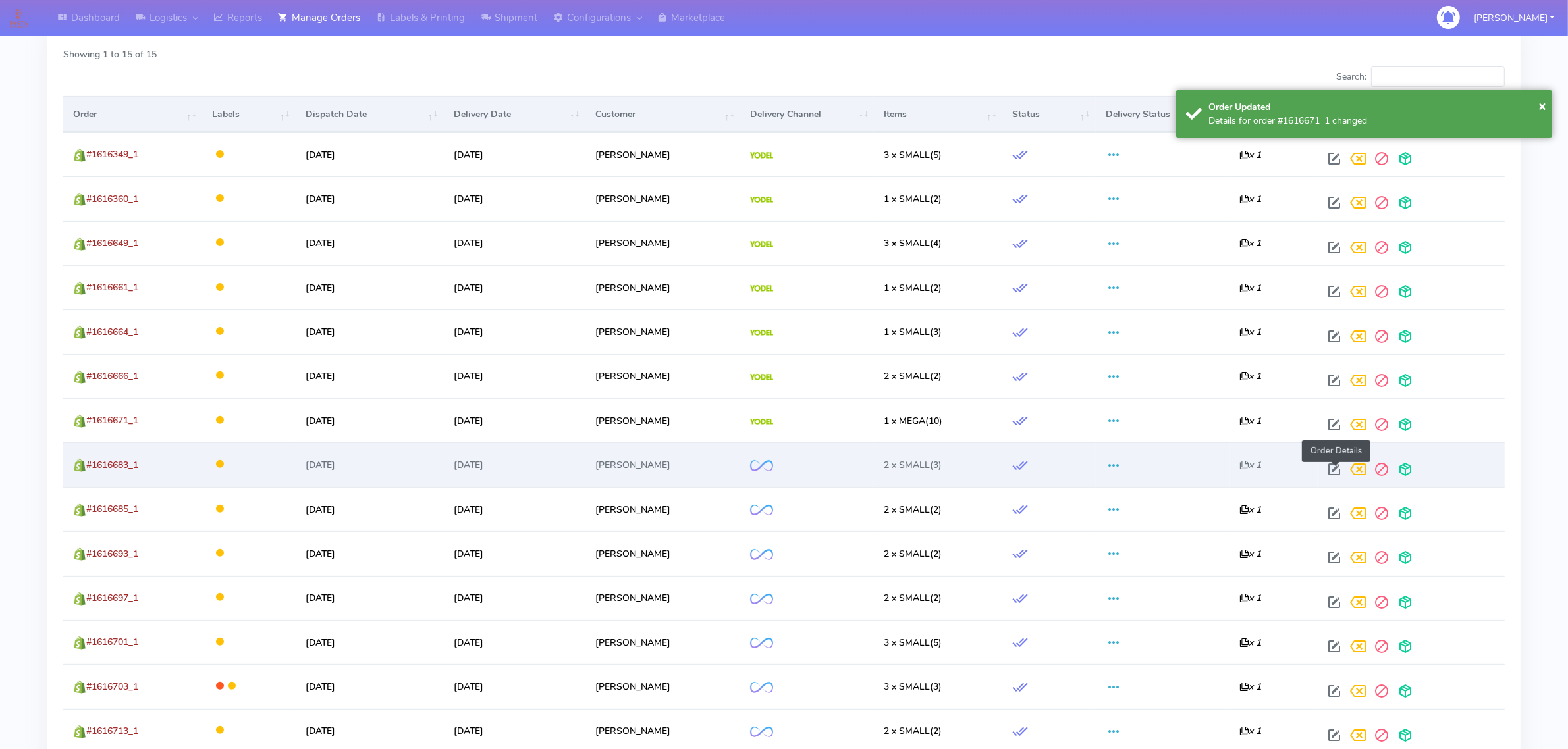
click at [1328, 475] on span at bounding box center [1334, 472] width 23 height 13
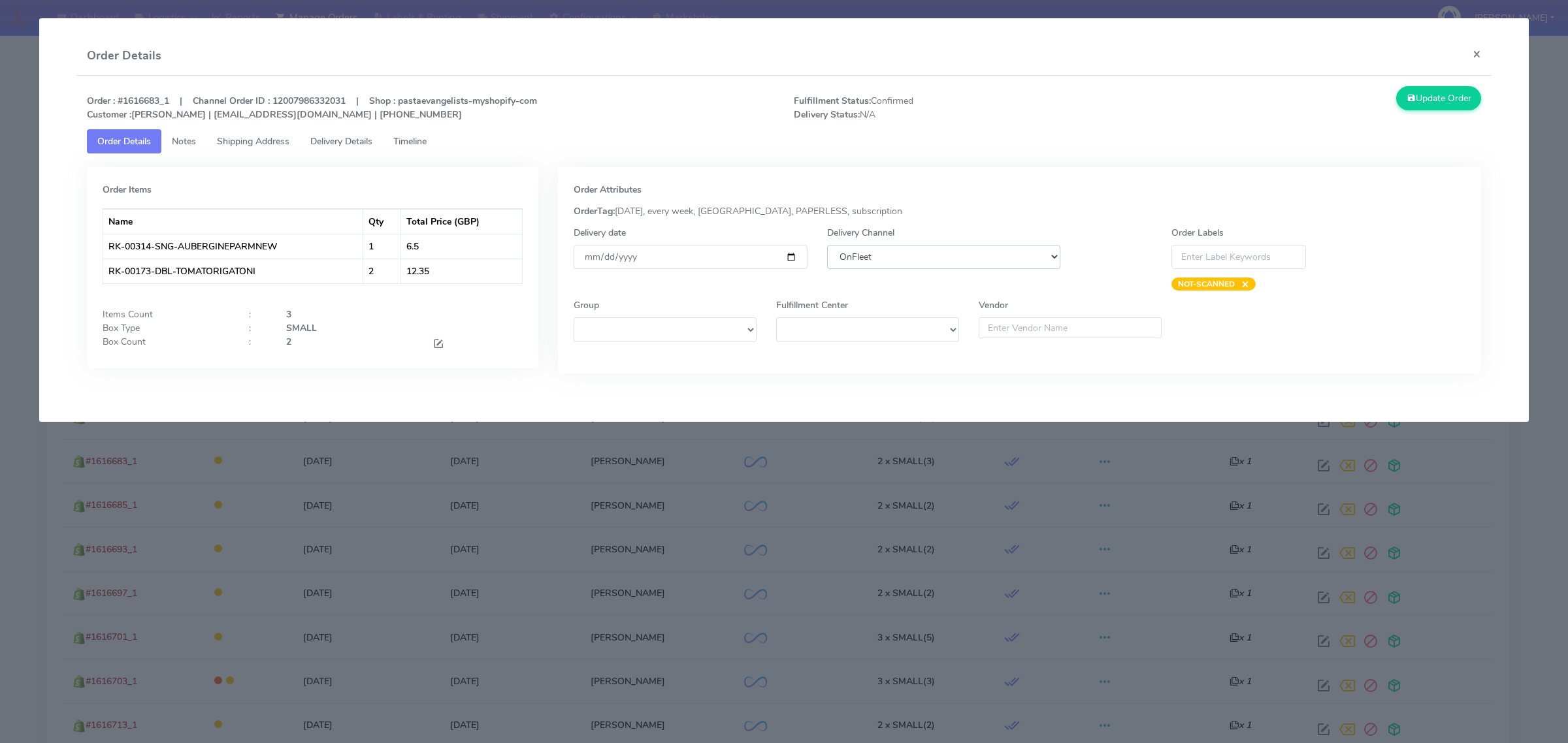
click at [916, 268] on select "DHL OnFleet Royal Mail DPD Yodel MaxOptra Amazon Collection" at bounding box center [943, 256] width 233 height 24
click at [918, 266] on select "DHL OnFleet Royal Mail DPD Yodel MaxOptra Amazon Collection" at bounding box center [943, 256] width 233 height 24
select select "5"
click at [827, 245] on select "DHL OnFleet Royal Mail DPD Yodel MaxOptra Amazon Collection" at bounding box center [943, 256] width 233 height 24
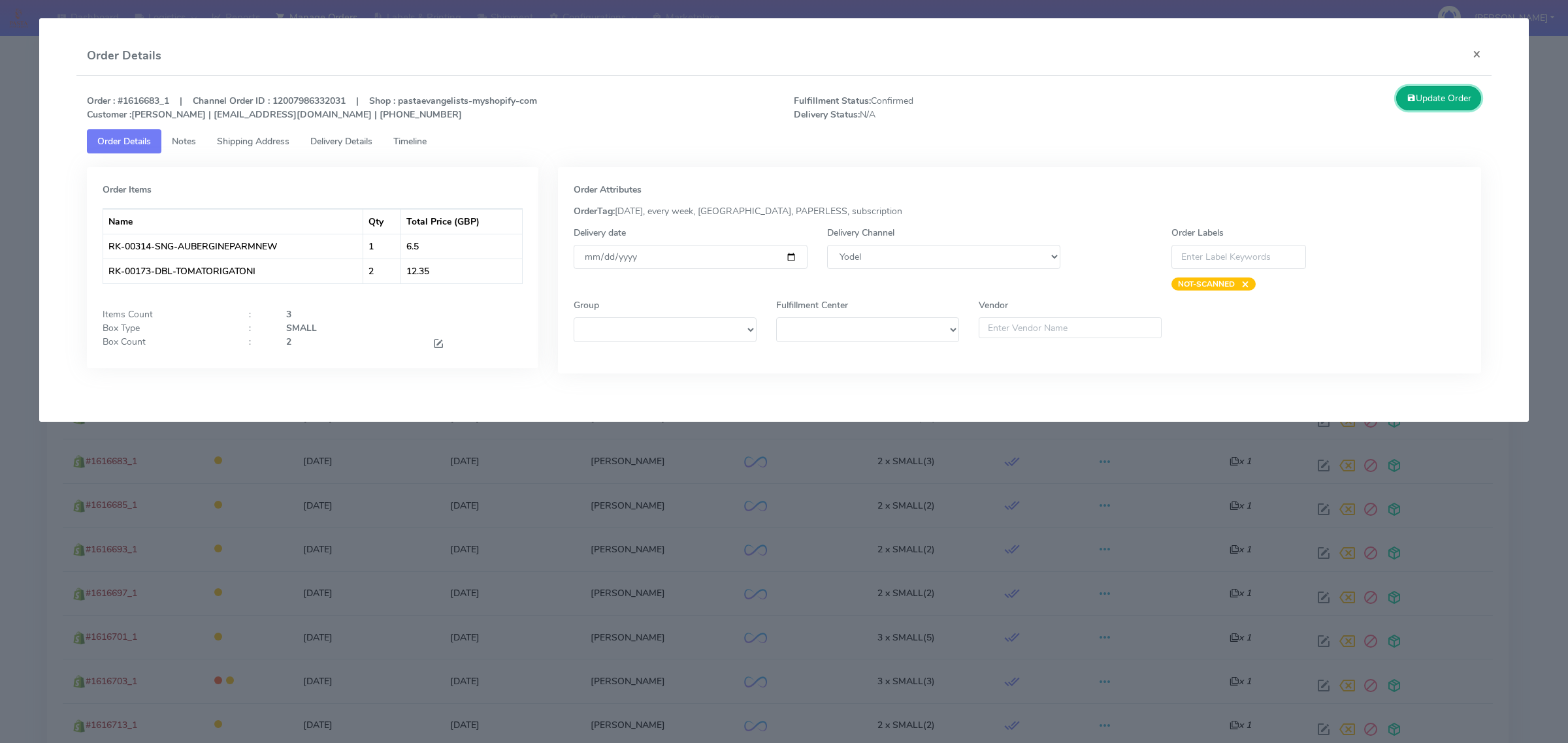
click at [1451, 100] on button "Update Order" at bounding box center [1438, 98] width 85 height 24
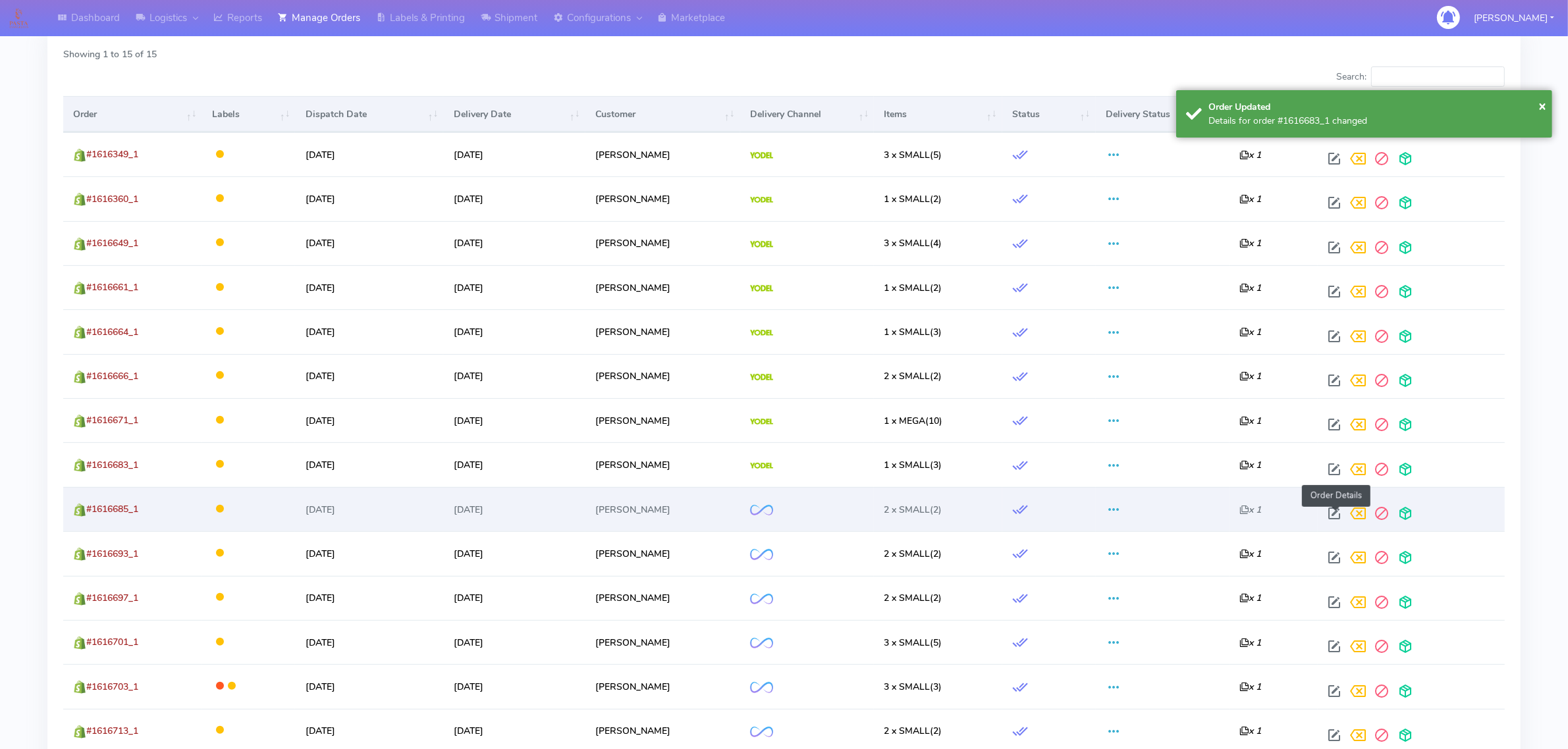
click at [1341, 518] on span at bounding box center [1334, 516] width 23 height 13
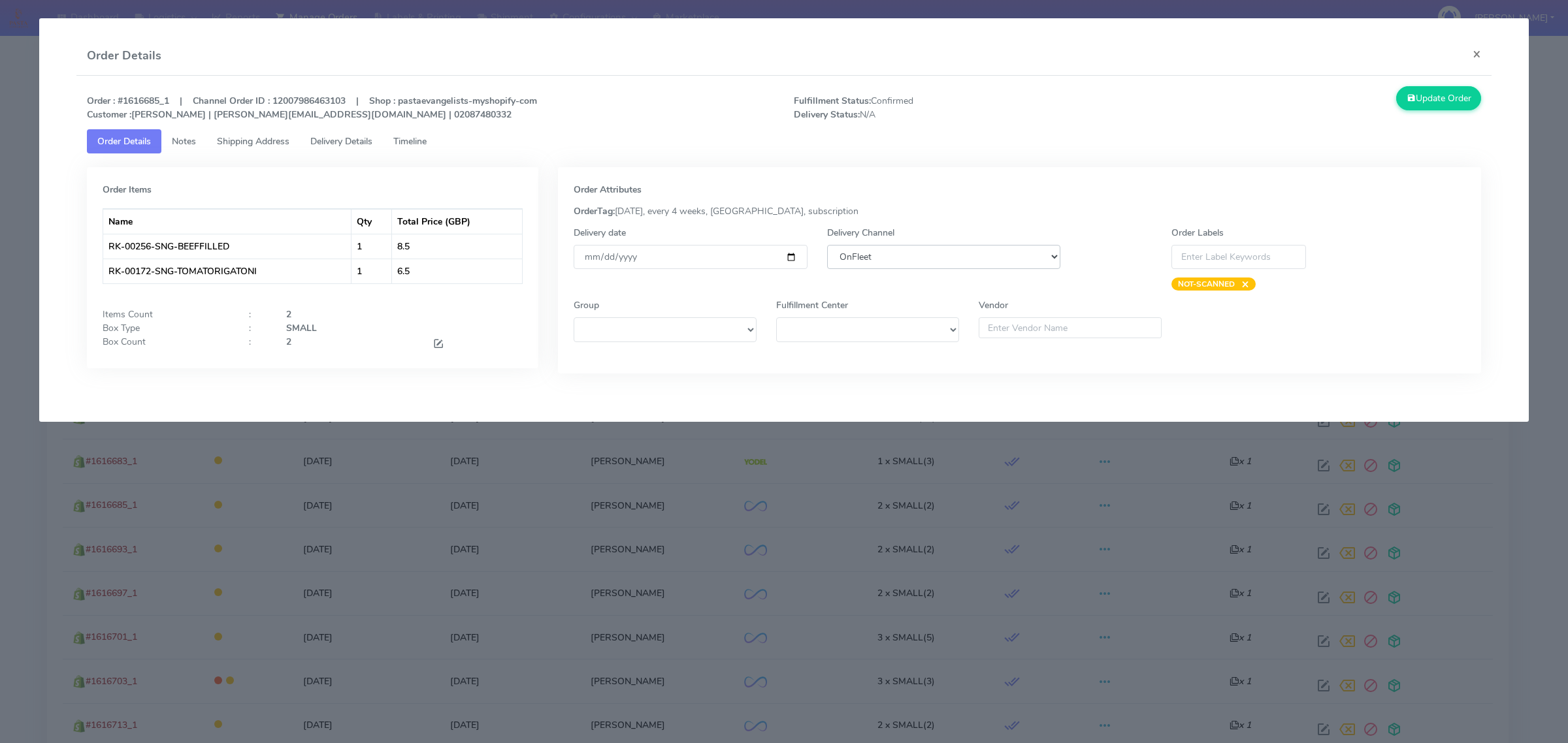
click at [932, 266] on select "DHL OnFleet Royal Mail DPD Yodel MaxOptra Amazon Collection" at bounding box center [943, 256] width 233 height 24
select select "5"
click at [827, 245] on select "DHL OnFleet Royal Mail DPD Yodel MaxOptra Amazon Collection" at bounding box center [943, 256] width 233 height 24
click at [1414, 98] on button "Update Order" at bounding box center [1438, 98] width 85 height 24
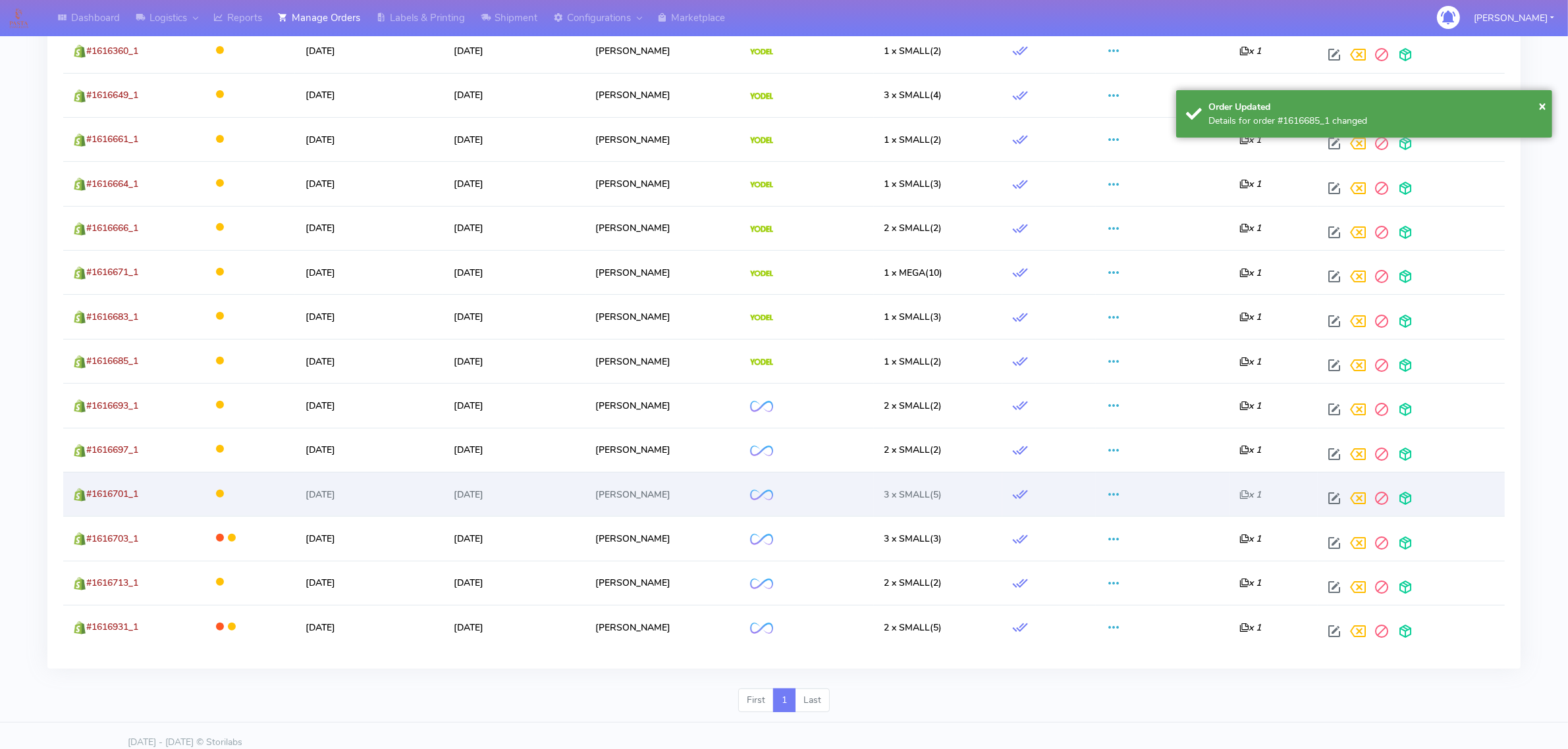
scroll to position [591, 0]
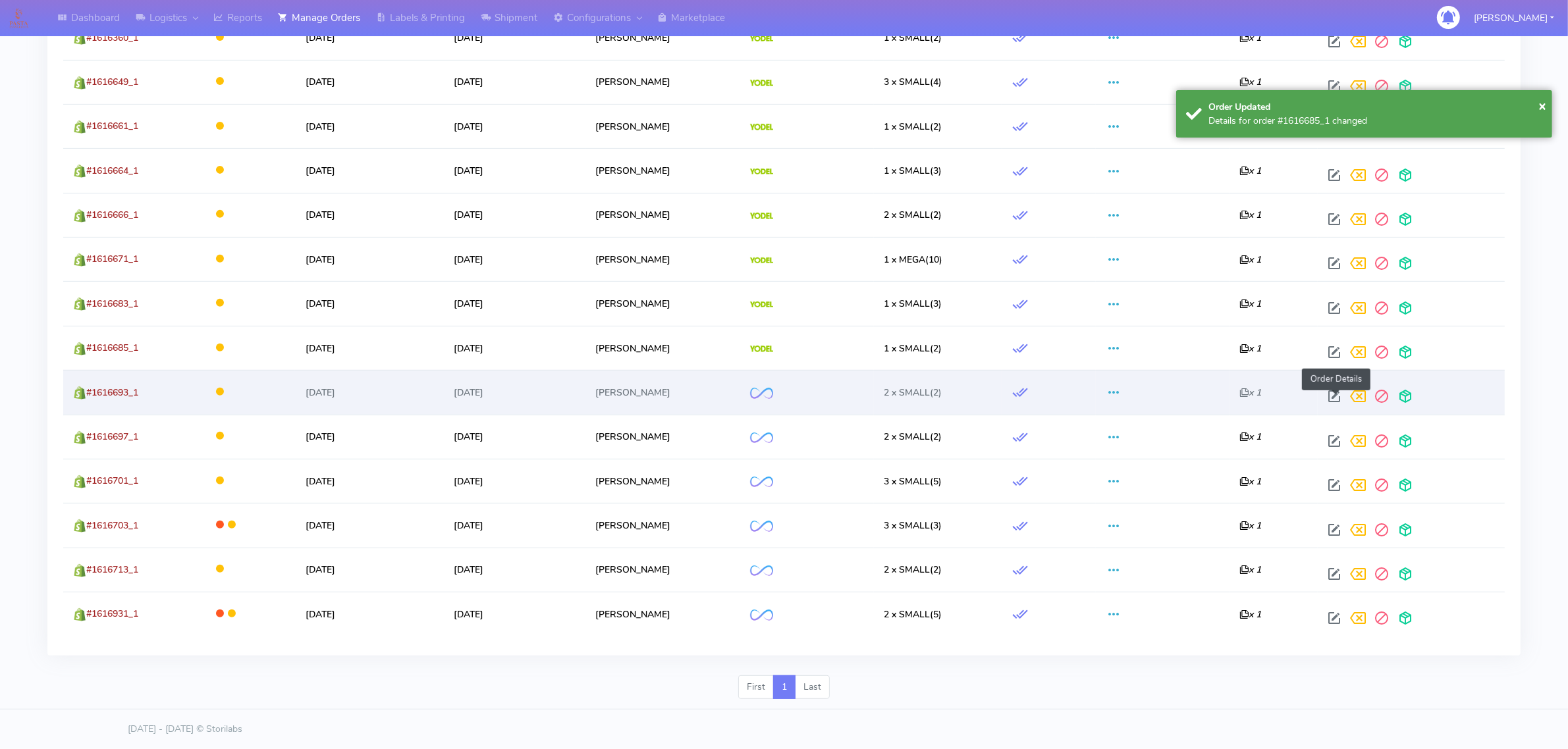
click at [1336, 396] on span at bounding box center [1334, 399] width 23 height 13
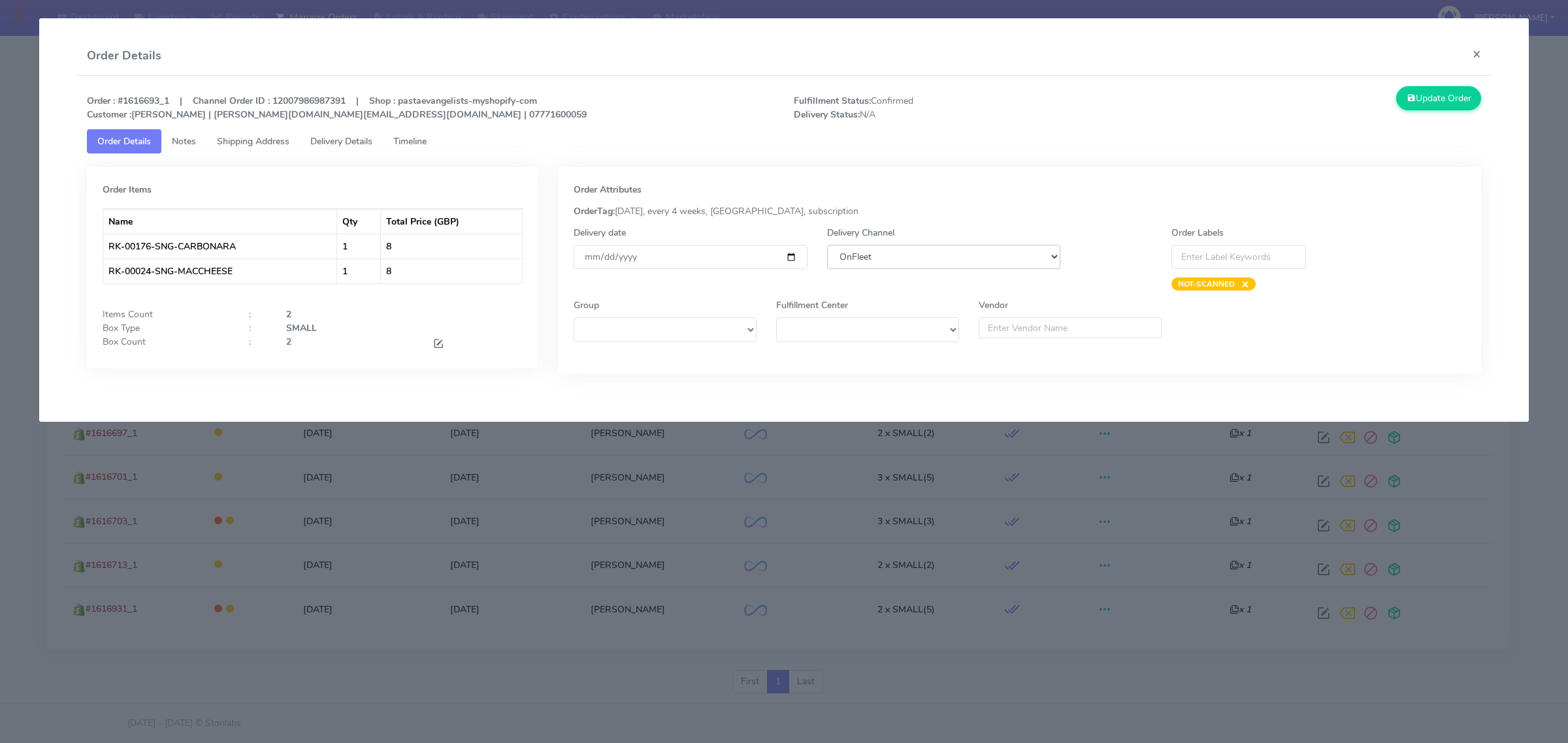
click at [967, 259] on select "DHL OnFleet Royal Mail DPD Yodel MaxOptra Amazon Collection" at bounding box center [943, 256] width 233 height 24
select select "5"
click at [827, 245] on select "DHL OnFleet Royal Mail DPD Yodel MaxOptra Amazon Collection" at bounding box center [943, 256] width 233 height 24
click at [1419, 98] on button "Update Order" at bounding box center [1438, 98] width 85 height 24
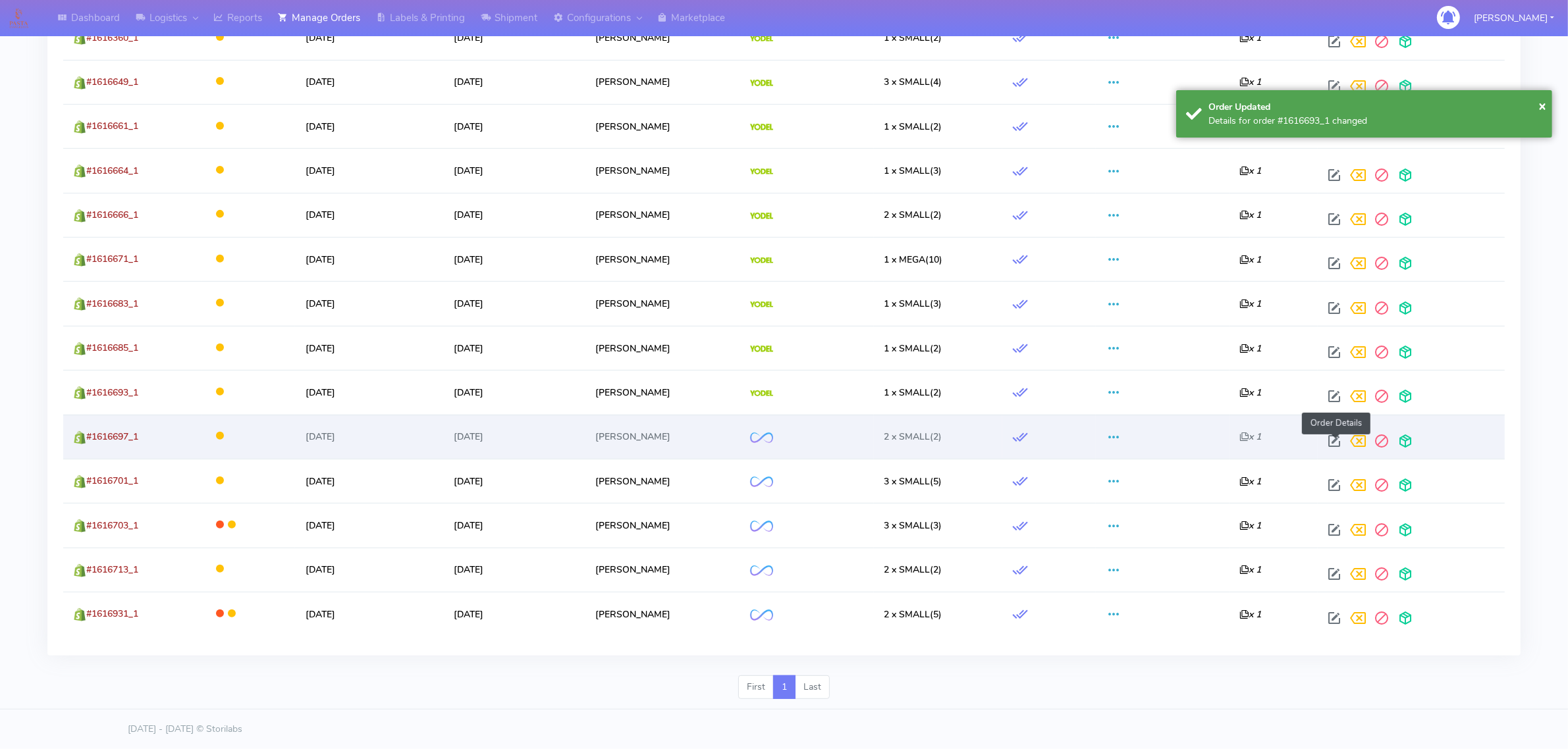
click at [1335, 439] on span at bounding box center [1334, 444] width 23 height 13
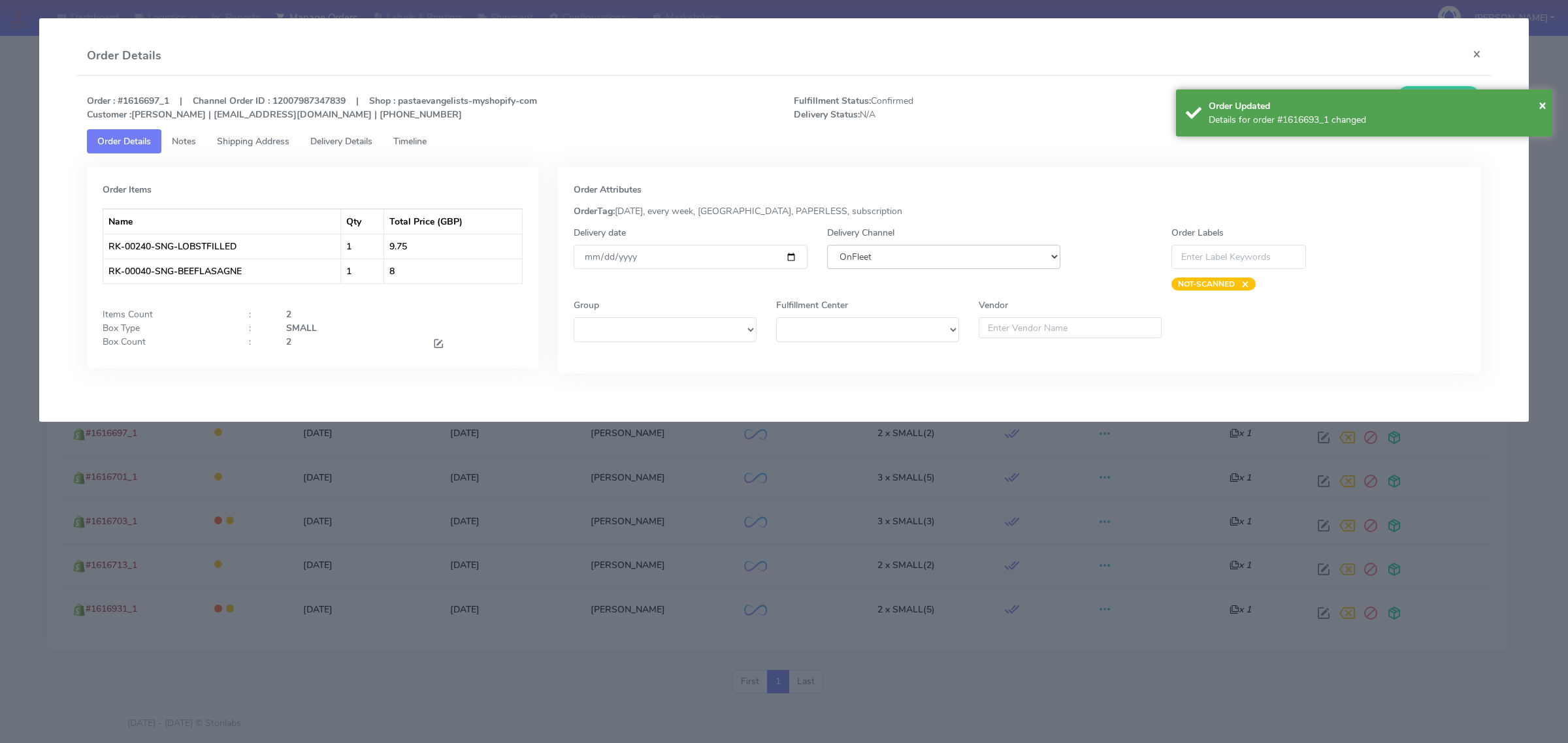
click at [875, 260] on select "DHL OnFleet Royal Mail DPD Yodel MaxOptra Amazon Collection" at bounding box center [943, 256] width 233 height 24
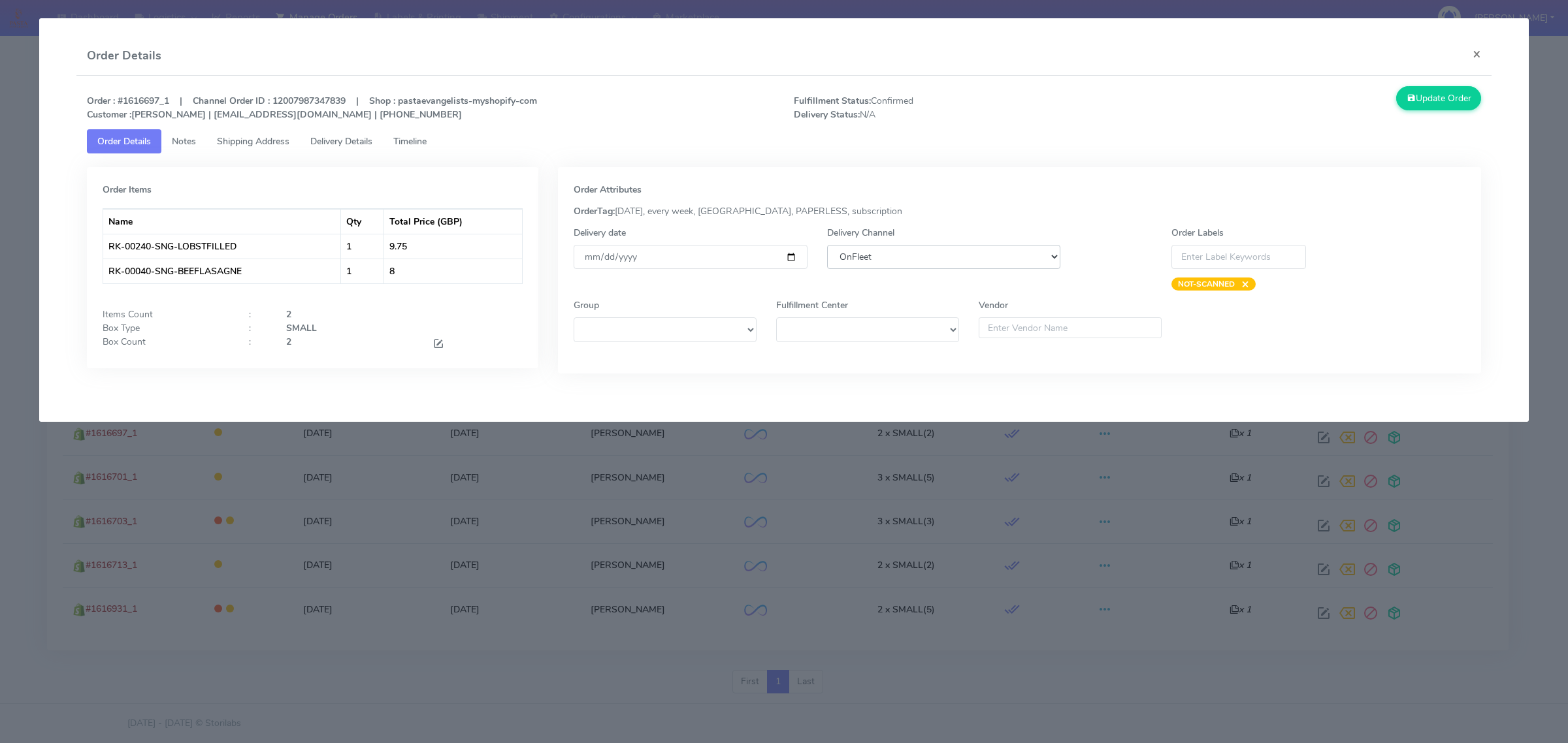
select select "5"
click at [827, 245] on select "DHL OnFleet Royal Mail DPD Yodel MaxOptra Amazon Collection" at bounding box center [943, 256] width 233 height 24
click at [1422, 98] on button "Update Order" at bounding box center [1438, 98] width 85 height 24
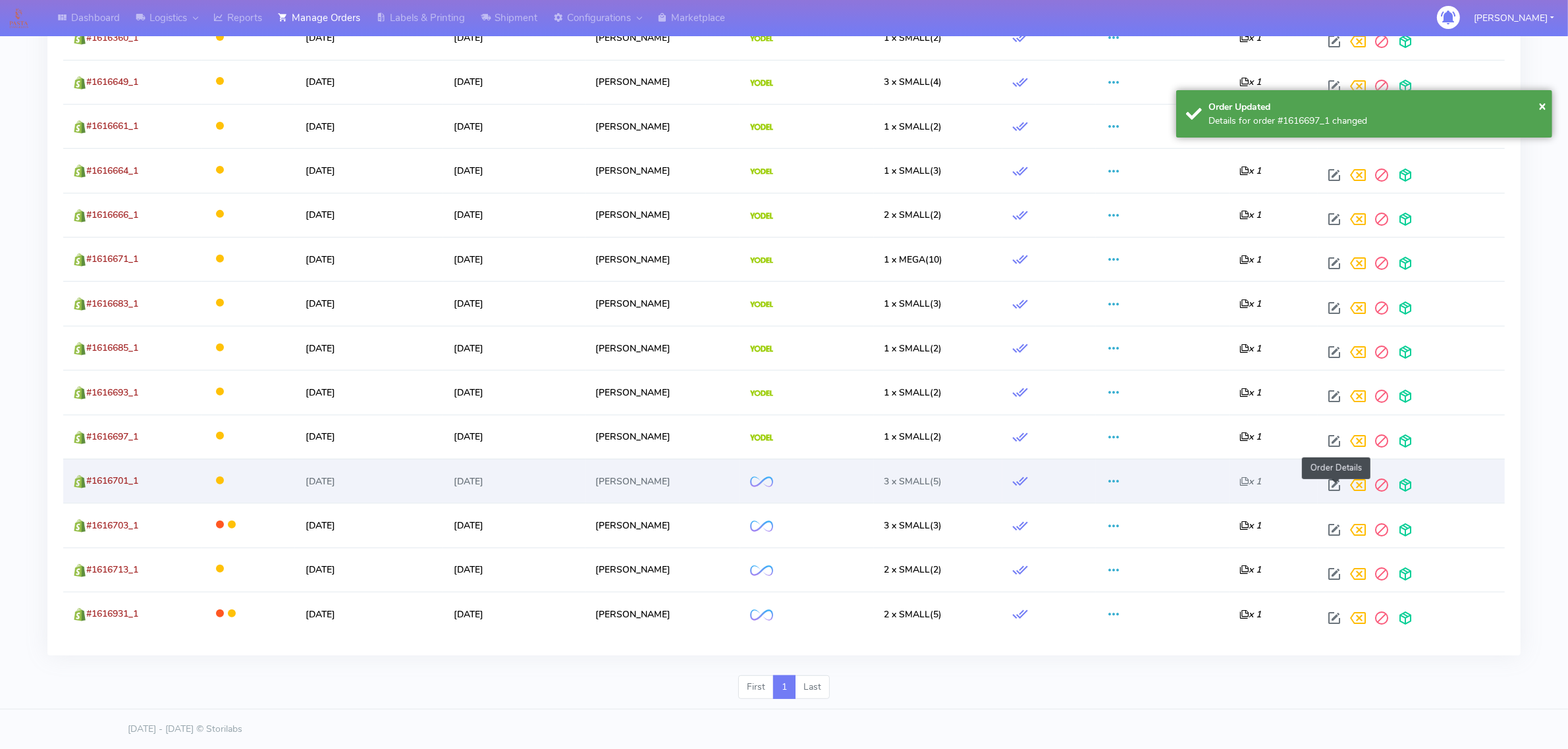
click at [1336, 489] on span at bounding box center [1334, 488] width 23 height 13
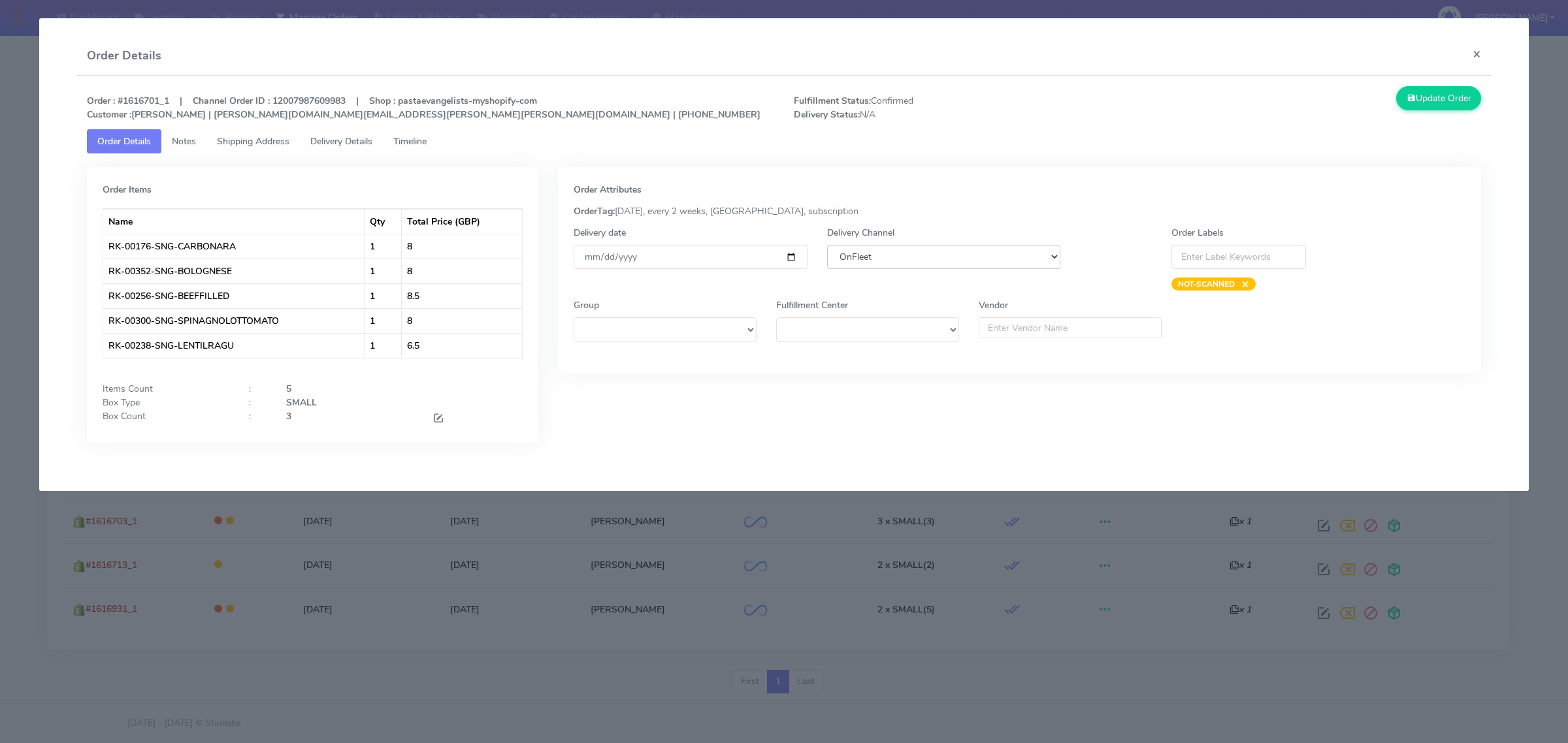
click at [873, 266] on select "DHL OnFleet Royal Mail DPD Yodel MaxOptra Amazon Collection" at bounding box center [943, 256] width 233 height 24
select select "5"
click at [827, 245] on select "DHL OnFleet Royal Mail DPD Yodel MaxOptra Amazon Collection" at bounding box center [943, 256] width 233 height 24
click at [1426, 102] on button "Update Order" at bounding box center [1438, 98] width 85 height 24
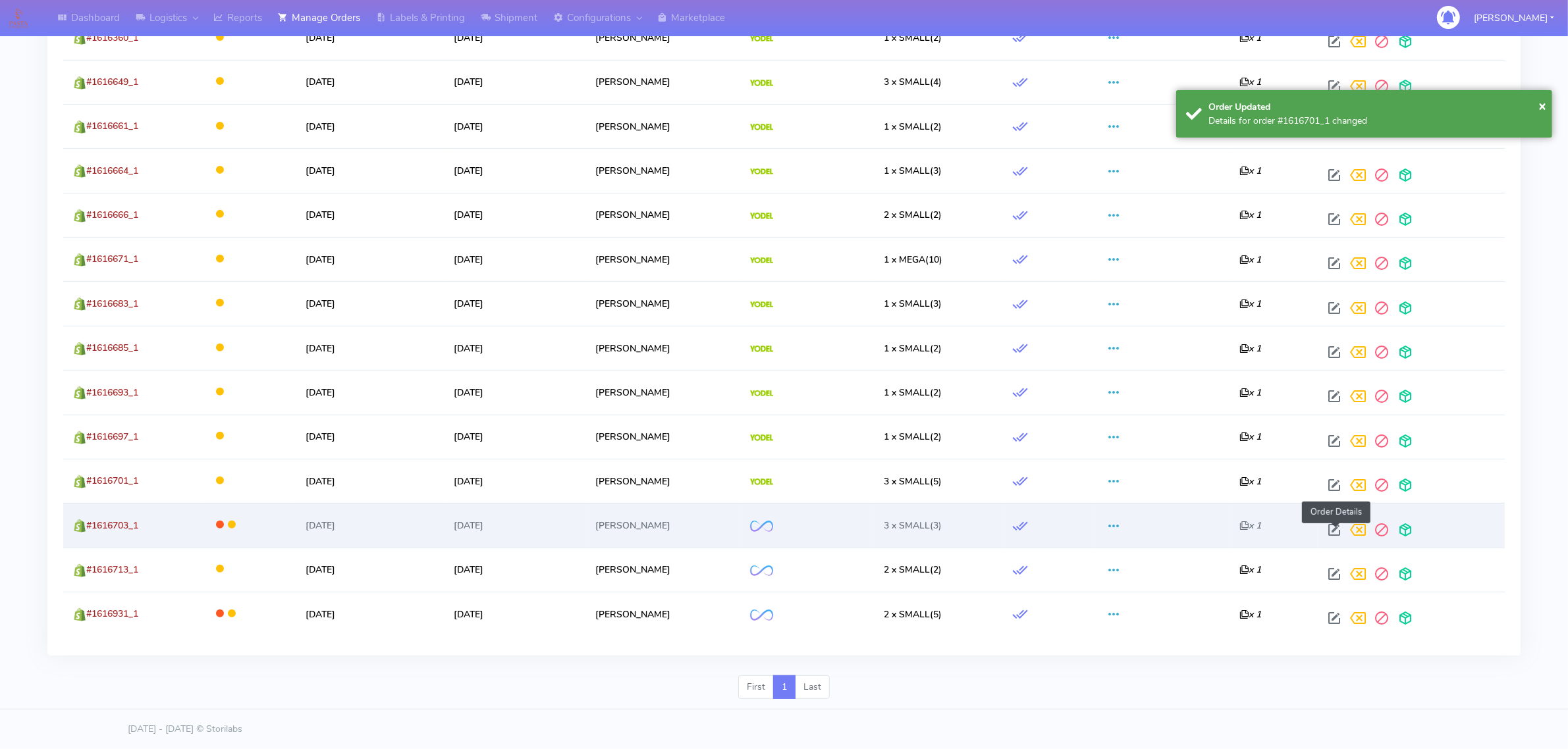
click at [1330, 530] on span at bounding box center [1334, 532] width 23 height 13
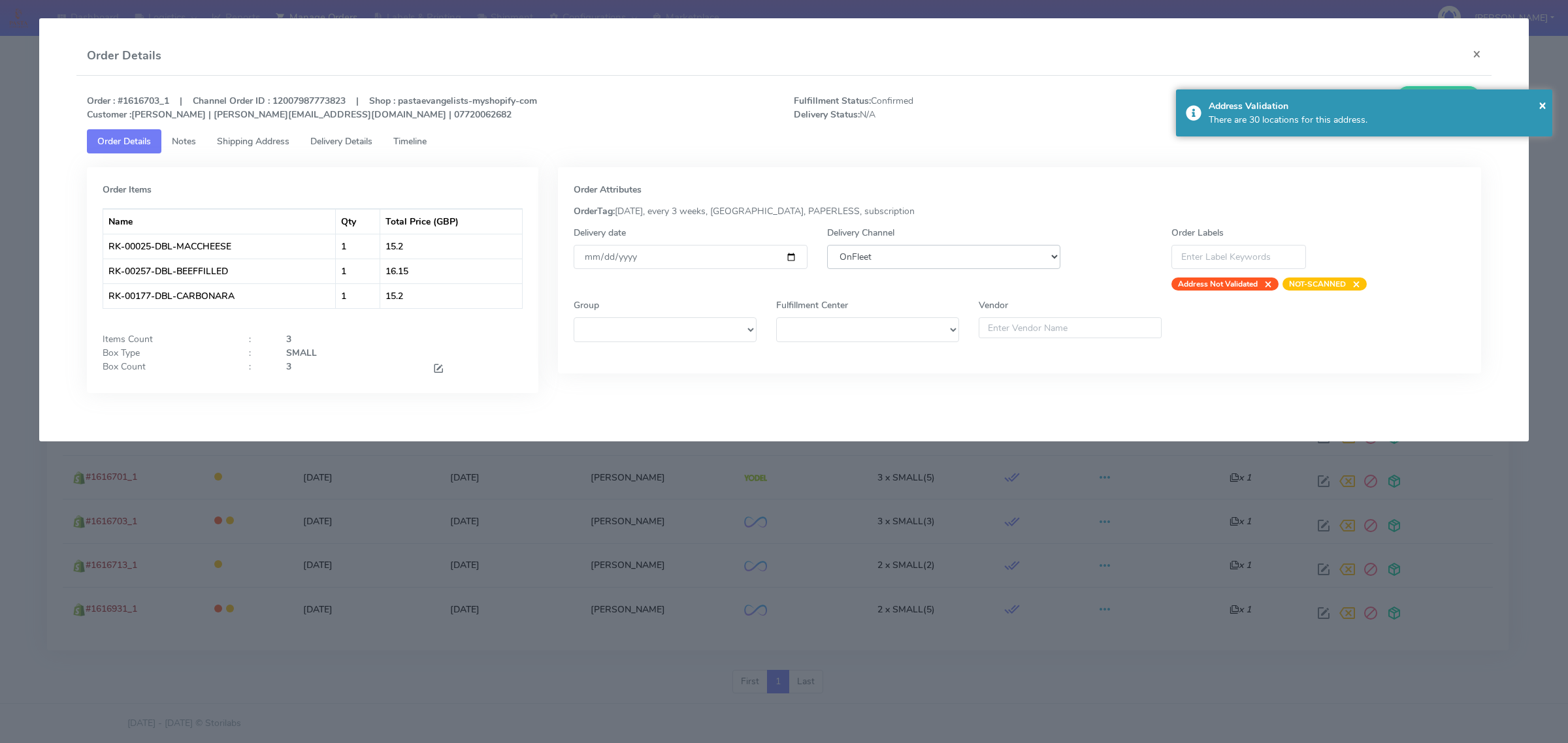
click at [847, 262] on select "DHL OnFleet Royal Mail DPD Yodel MaxOptra Amazon Collection" at bounding box center [943, 256] width 233 height 24
select select "5"
click at [827, 245] on select "DHL OnFleet Royal Mail DPD Yodel MaxOptra Amazon Collection" at bounding box center [943, 256] width 233 height 24
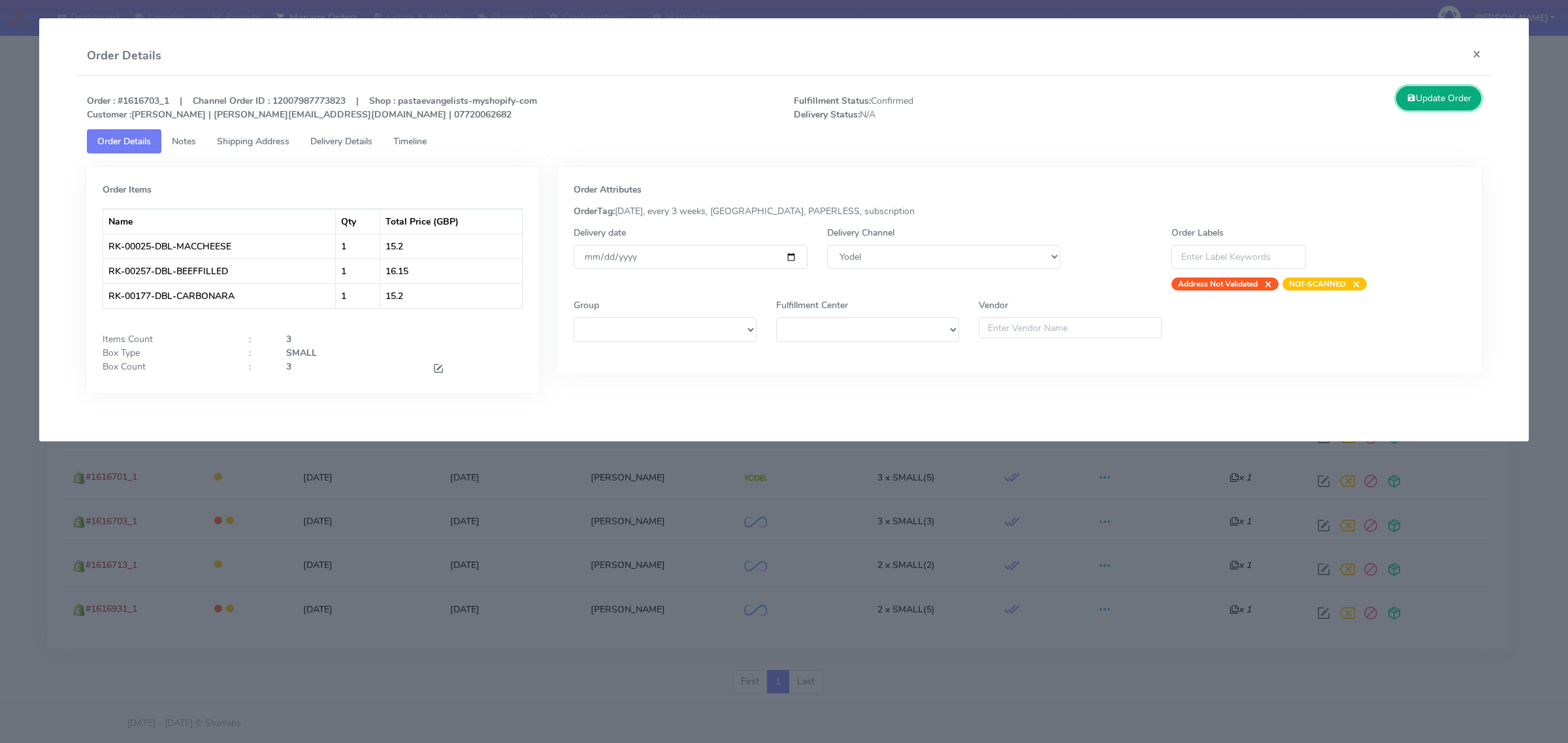
click at [1426, 106] on button "Update Order" at bounding box center [1438, 98] width 85 height 24
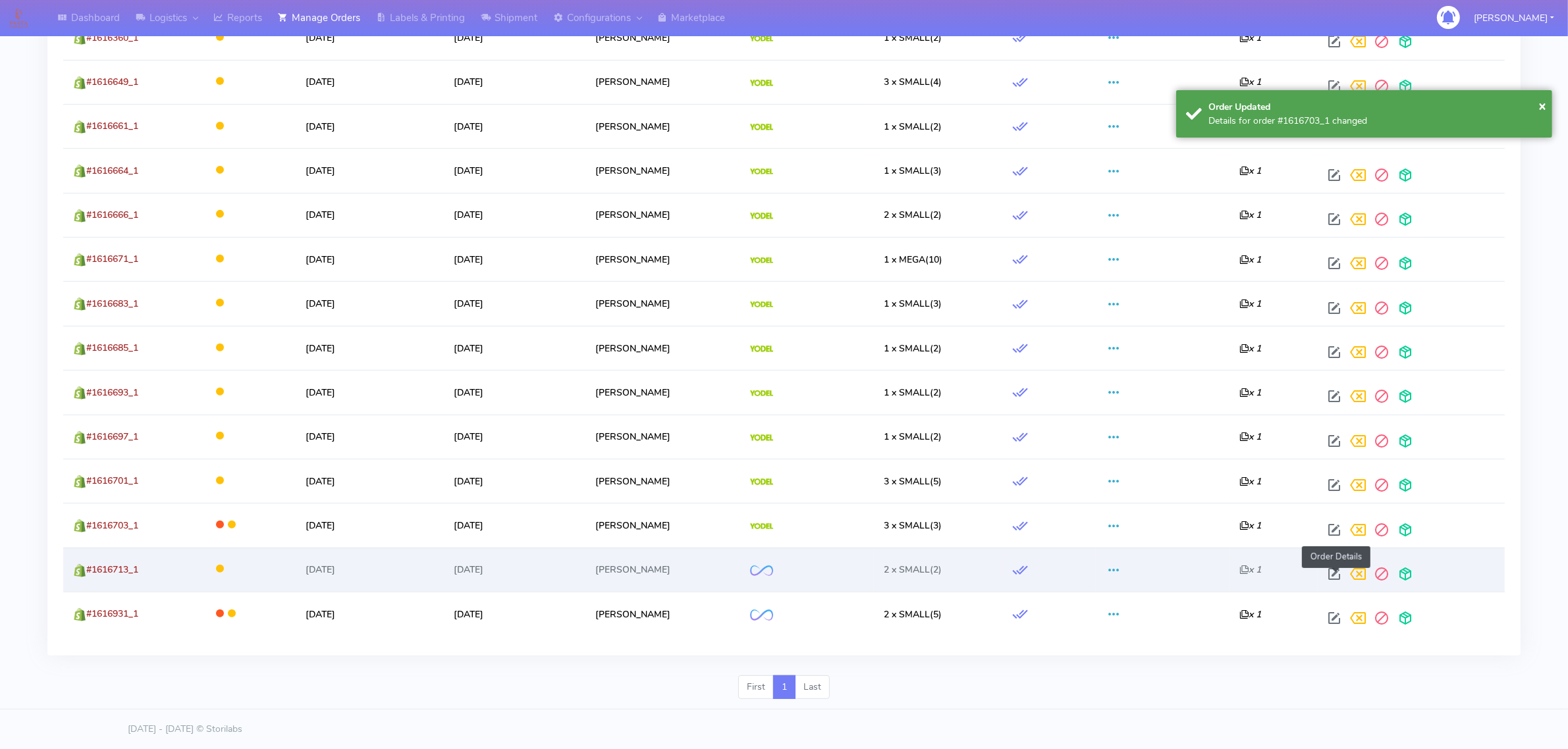
click at [1330, 572] on span at bounding box center [1334, 576] width 23 height 13
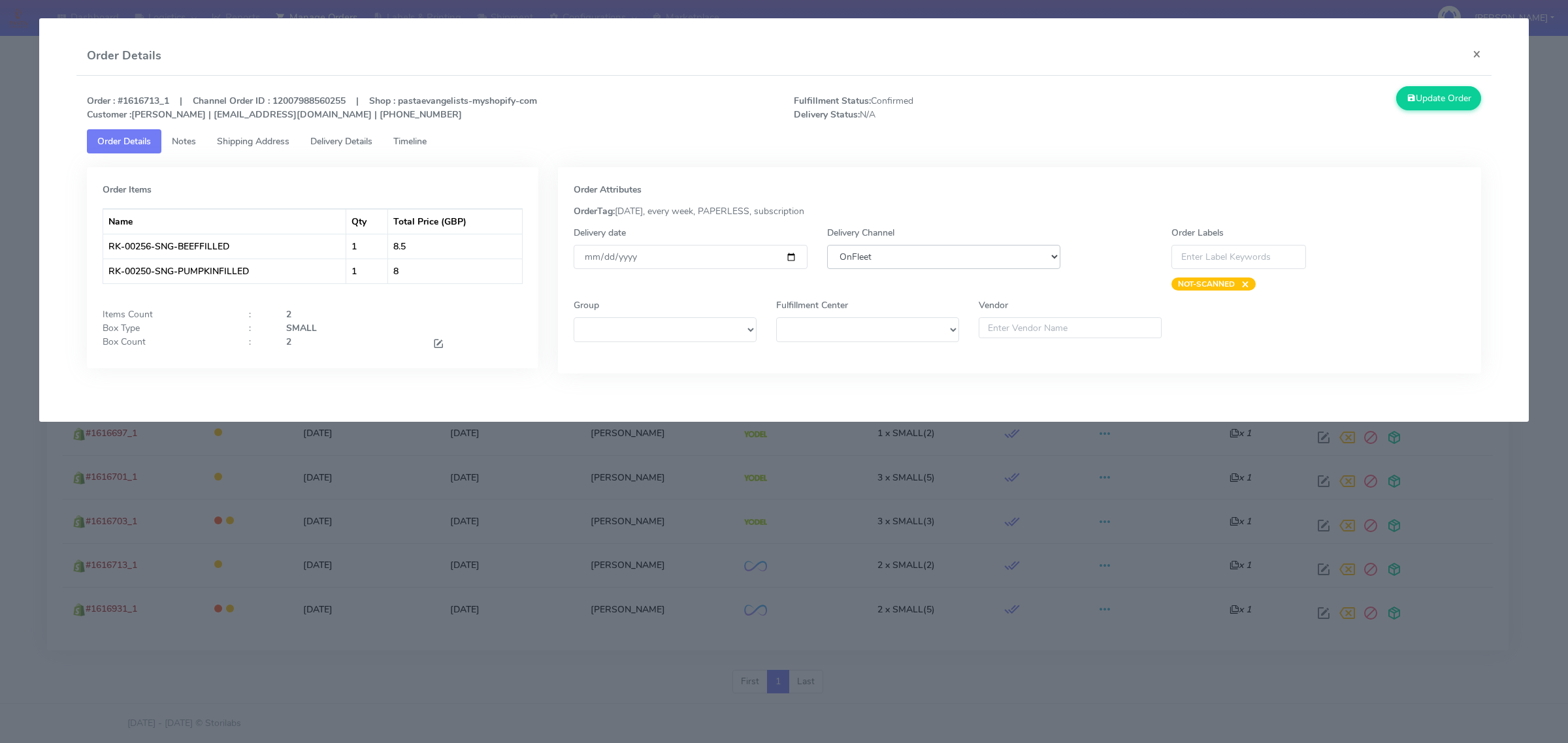
drag, startPoint x: 847, startPoint y: 259, endPoint x: 850, endPoint y: 268, distance: 9.5
click at [847, 259] on select "DHL OnFleet Royal Mail DPD Yodel MaxOptra Amazon Collection" at bounding box center [943, 256] width 233 height 24
select select "5"
click at [827, 245] on select "DHL OnFleet Royal Mail DPD Yodel MaxOptra Amazon Collection" at bounding box center [943, 256] width 233 height 24
click at [1442, 93] on button "Update Order" at bounding box center [1438, 98] width 85 height 24
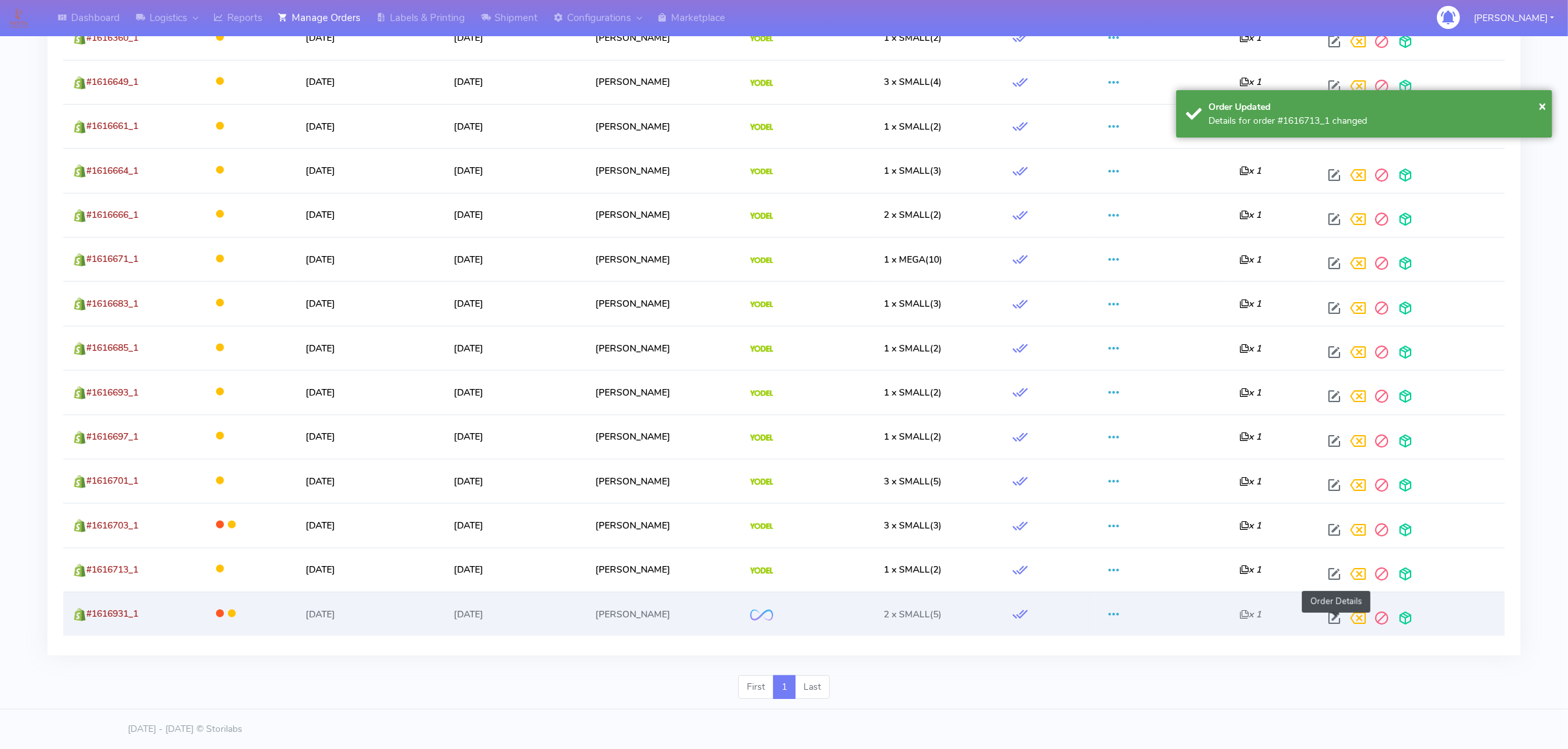
click at [1337, 617] on span at bounding box center [1334, 620] width 23 height 13
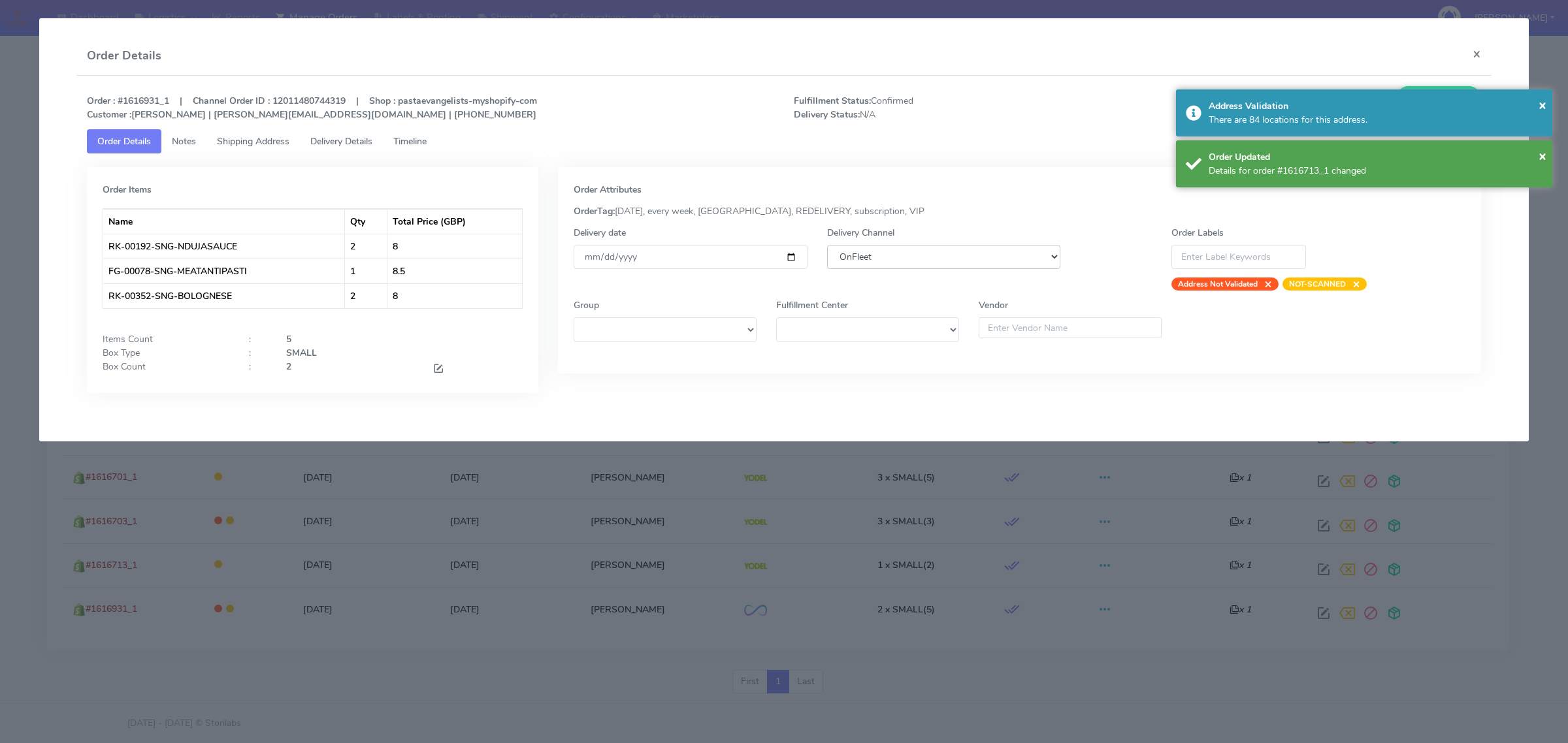
drag, startPoint x: 892, startPoint y: 255, endPoint x: 901, endPoint y: 268, distance: 15.8
click at [893, 256] on select "DHL OnFleet Royal Mail DPD Yodel MaxOptra Amazon Collection" at bounding box center [943, 256] width 233 height 24
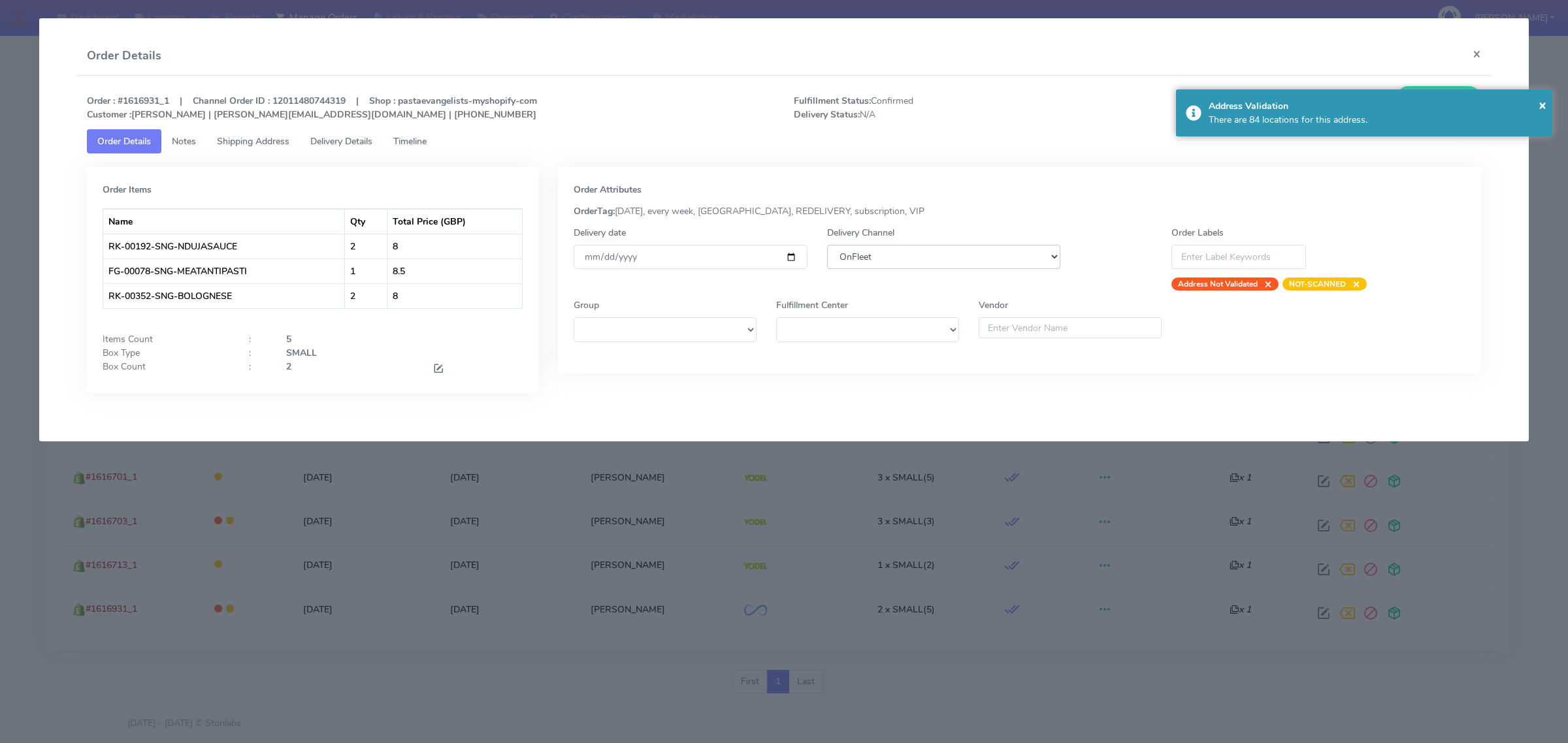
select select "5"
click at [827, 245] on select "DHL OnFleet Royal Mail DPD Yodel MaxOptra Amazon Collection" at bounding box center [943, 256] width 233 height 24
click at [1543, 104] on span "×" at bounding box center [1542, 104] width 8 height 17
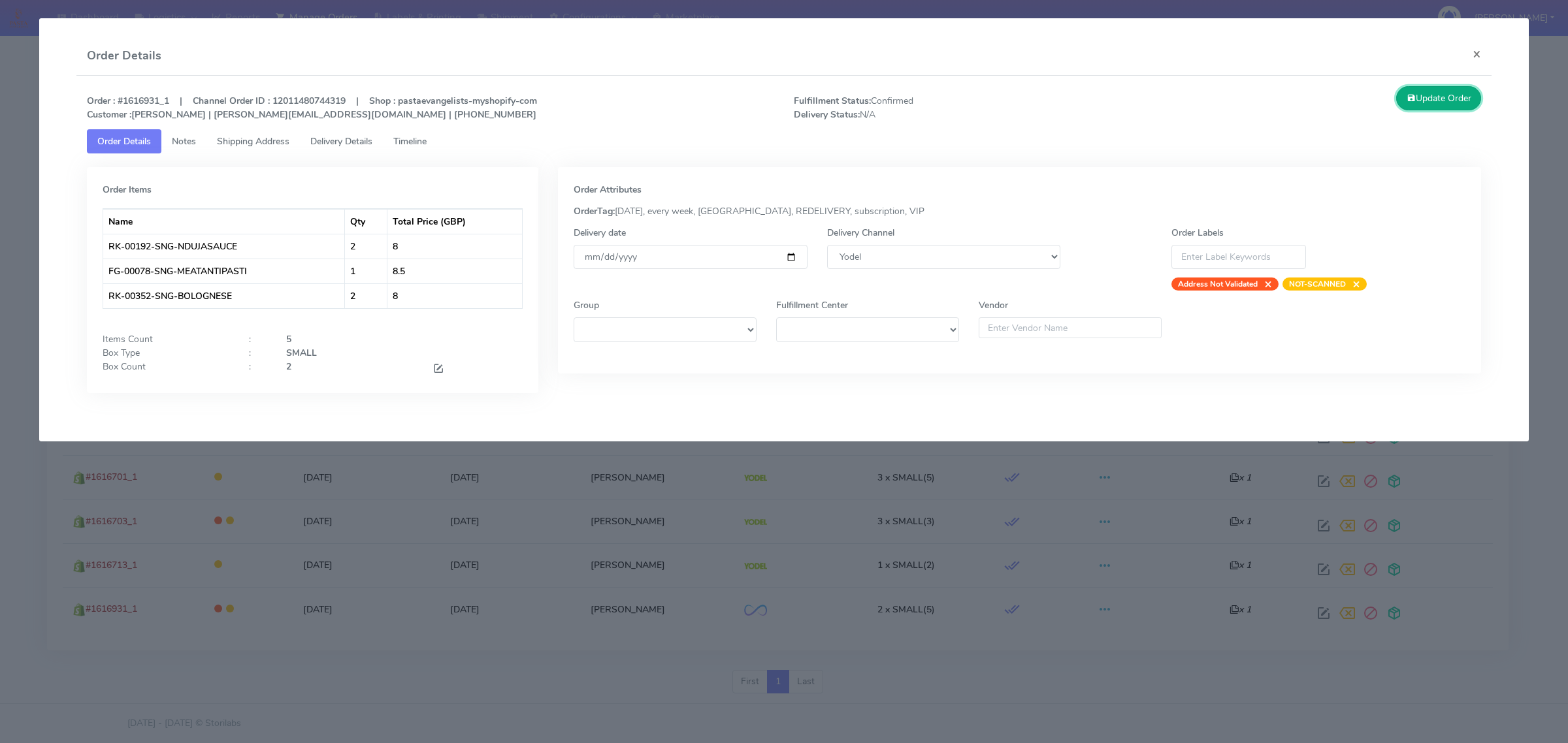
click at [1419, 100] on button "Update Order" at bounding box center [1438, 98] width 85 height 24
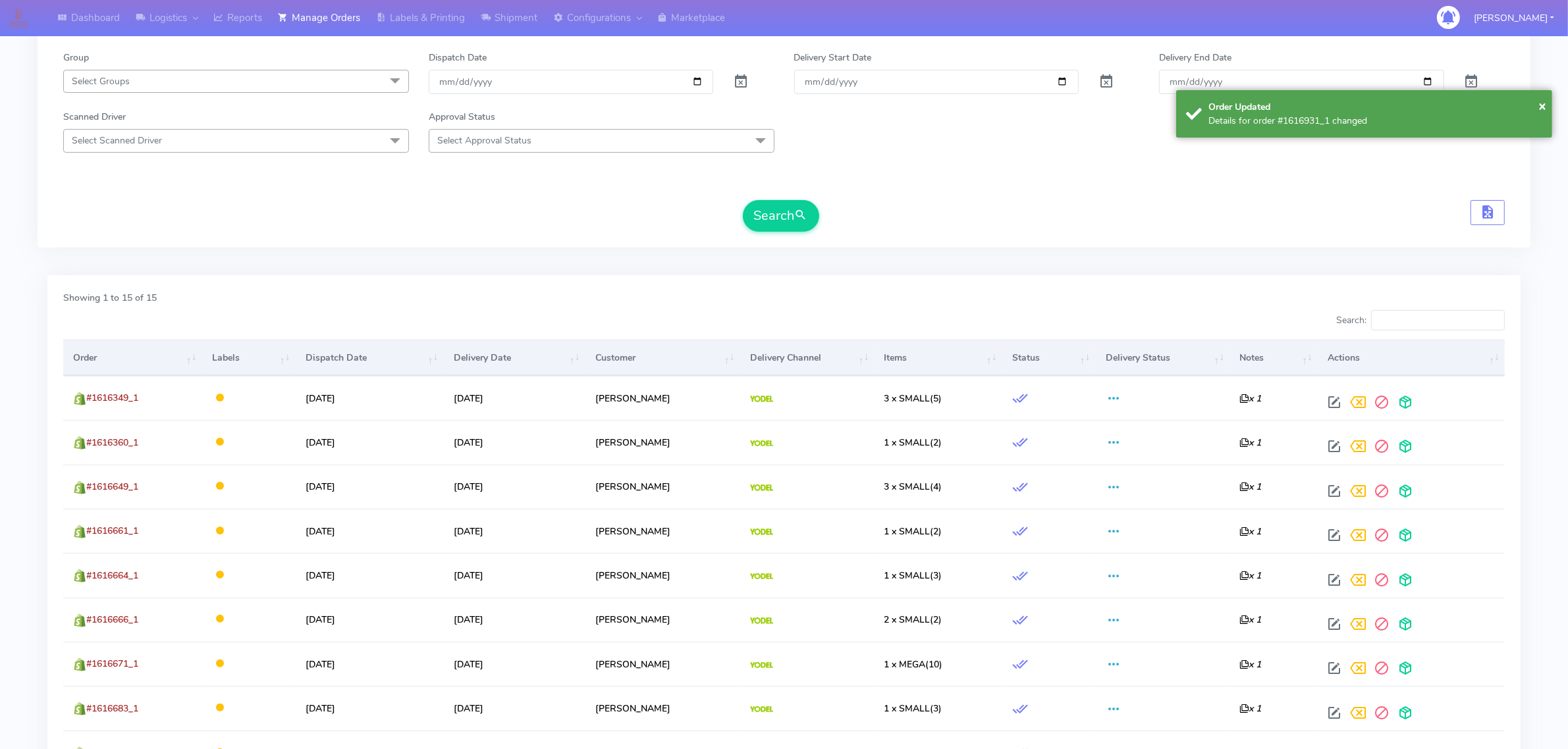
scroll to position [179, 0]
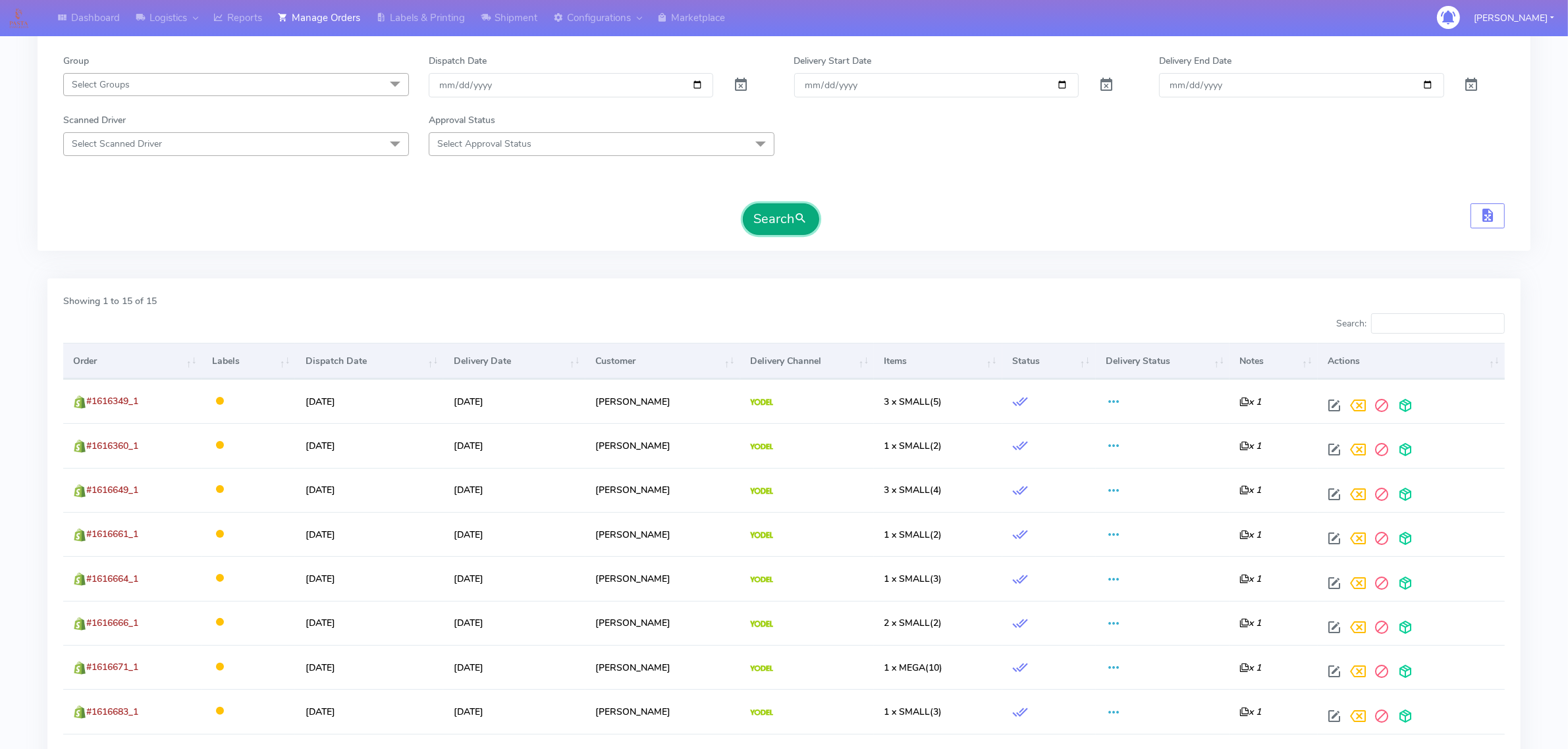
click at [785, 235] on button "Search" at bounding box center [781, 219] width 76 height 31
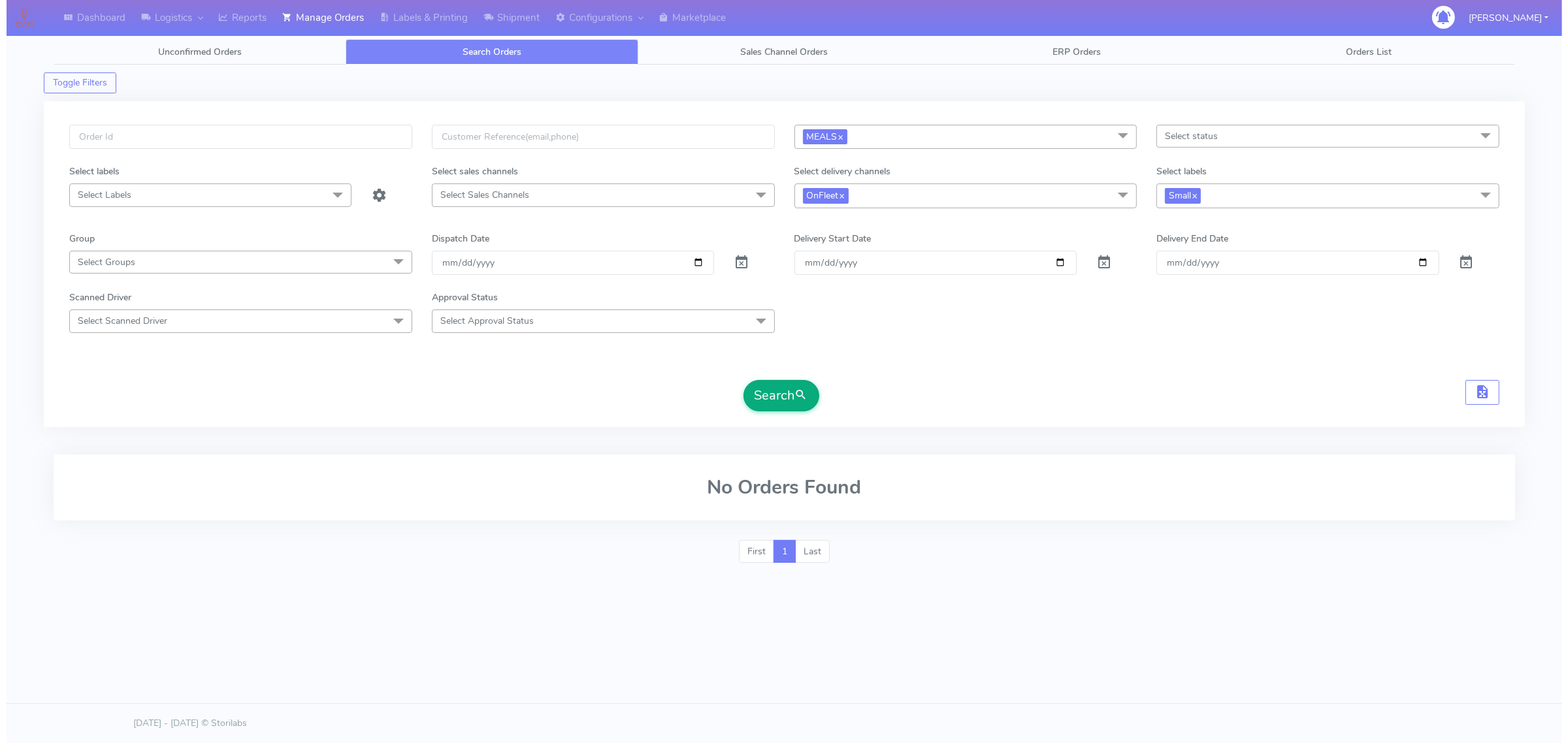
scroll to position [0, 0]
